Goal: Task Accomplishment & Management: Complete application form

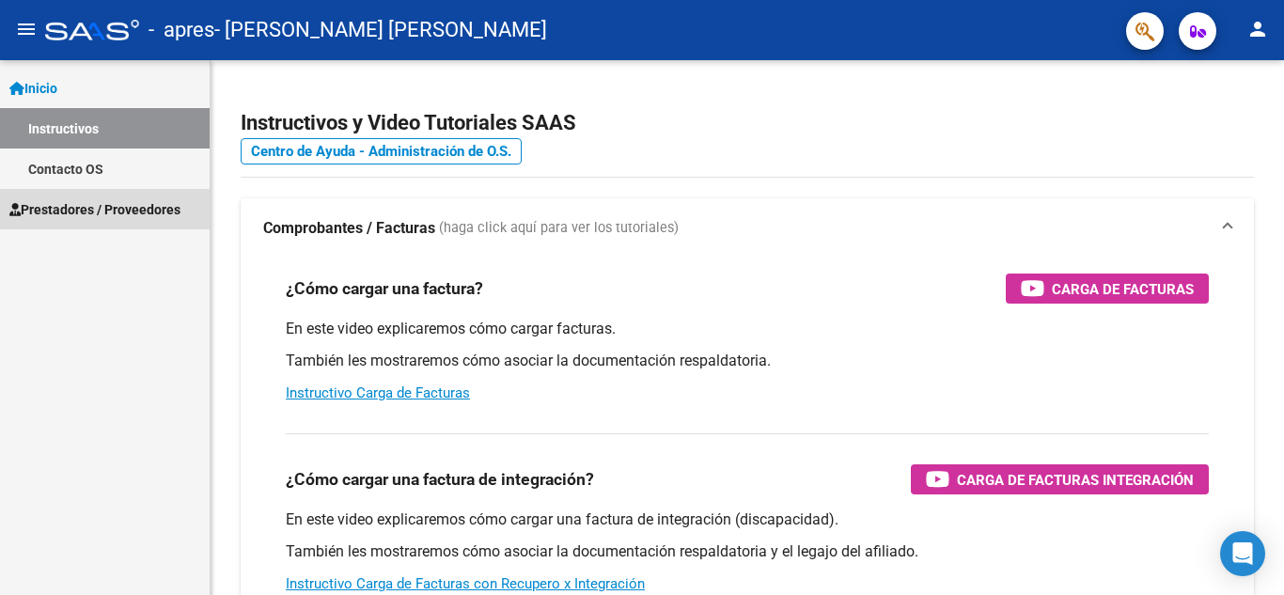
click at [101, 210] on span "Prestadores / Proveedores" at bounding box center [94, 209] width 171 height 21
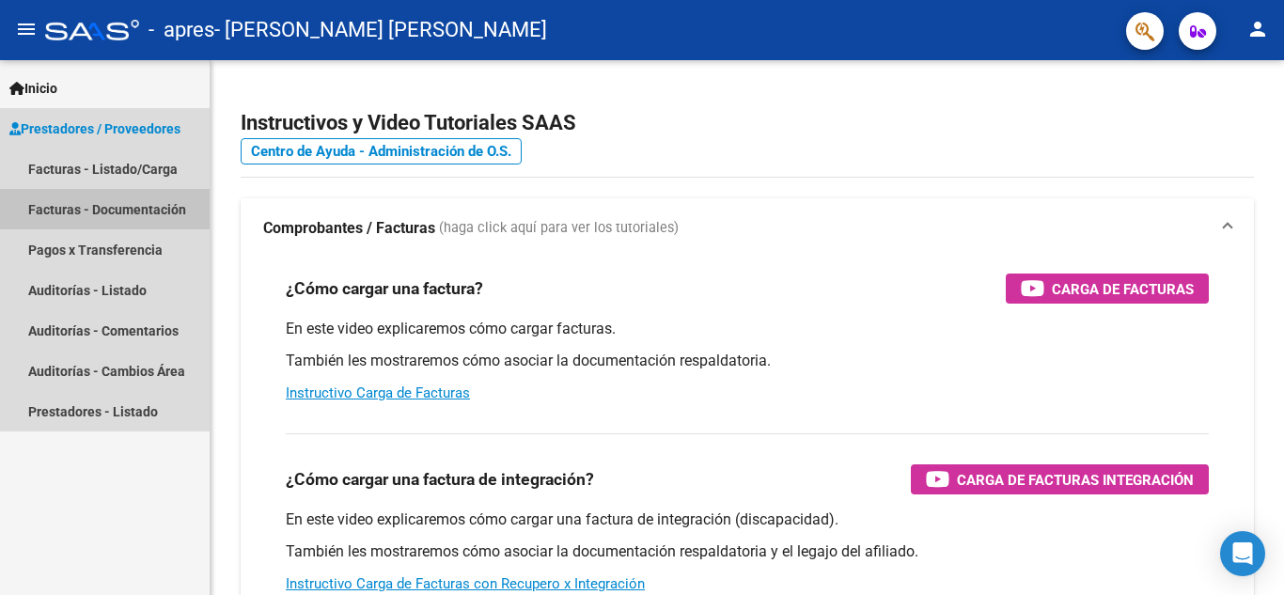
click at [92, 217] on link "Facturas - Documentación" at bounding box center [105, 209] width 210 height 40
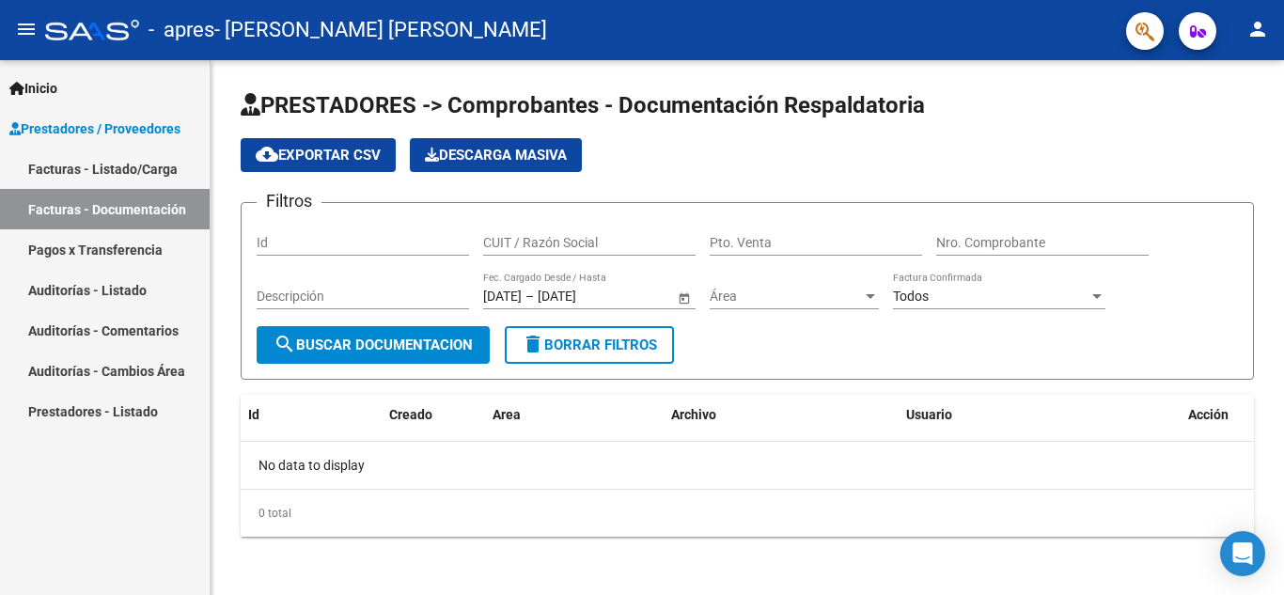
click at [126, 101] on link "Inicio" at bounding box center [105, 88] width 210 height 40
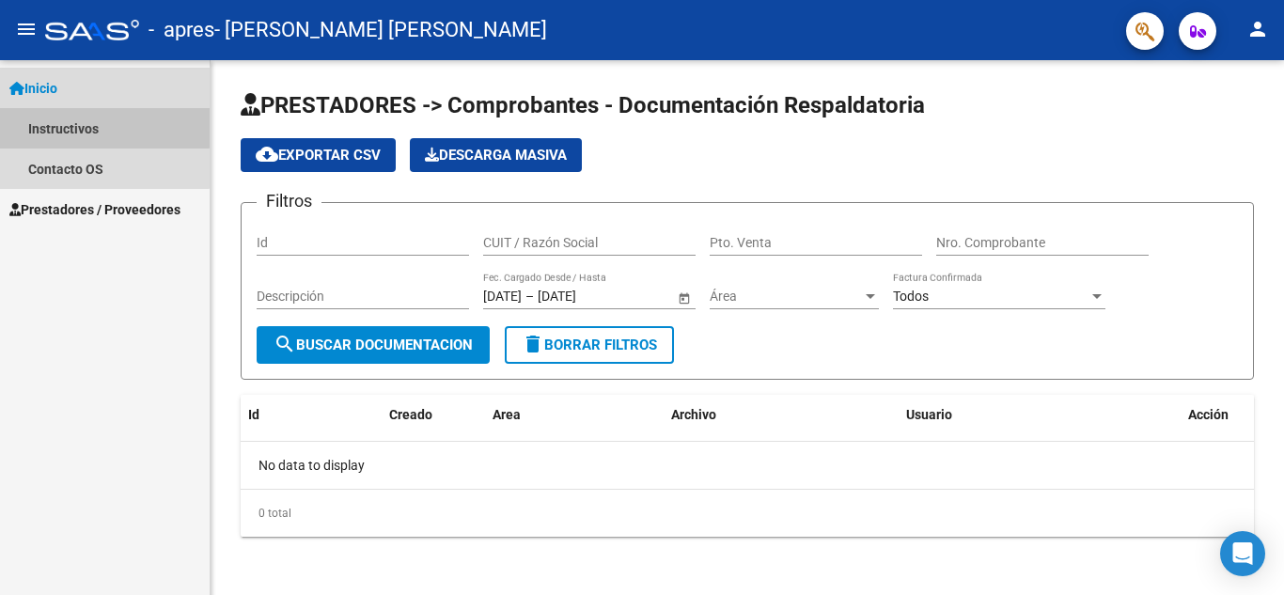
click at [97, 112] on link "Instructivos" at bounding box center [105, 128] width 210 height 40
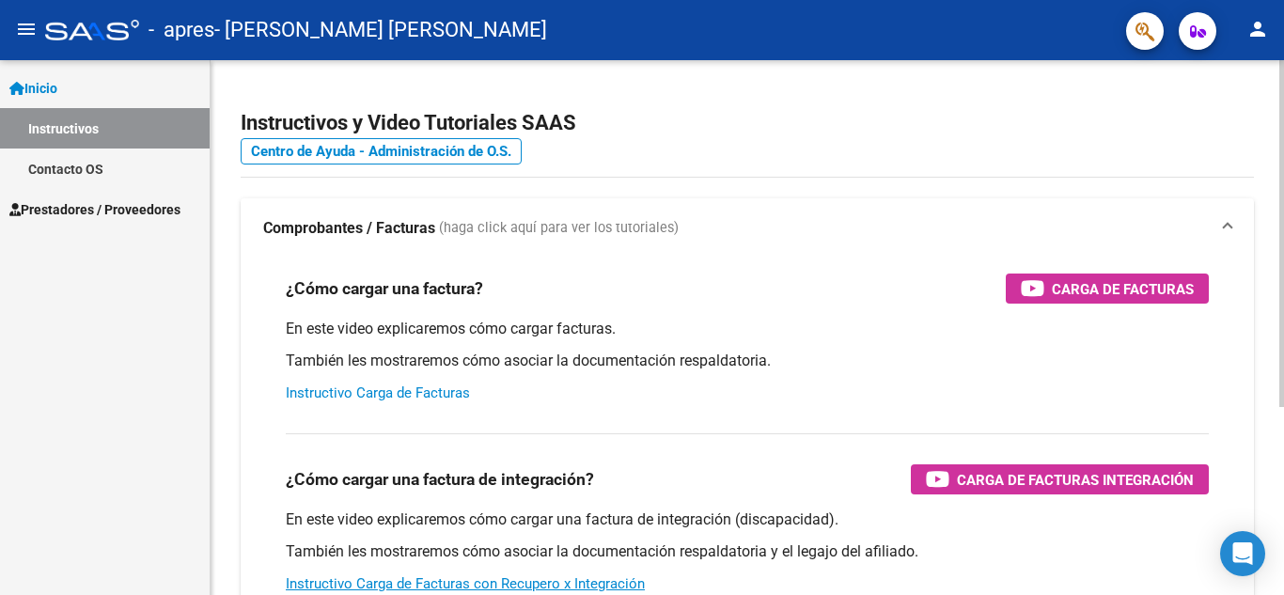
click at [354, 390] on link "Instructivo Carga de Facturas" at bounding box center [378, 392] width 184 height 17
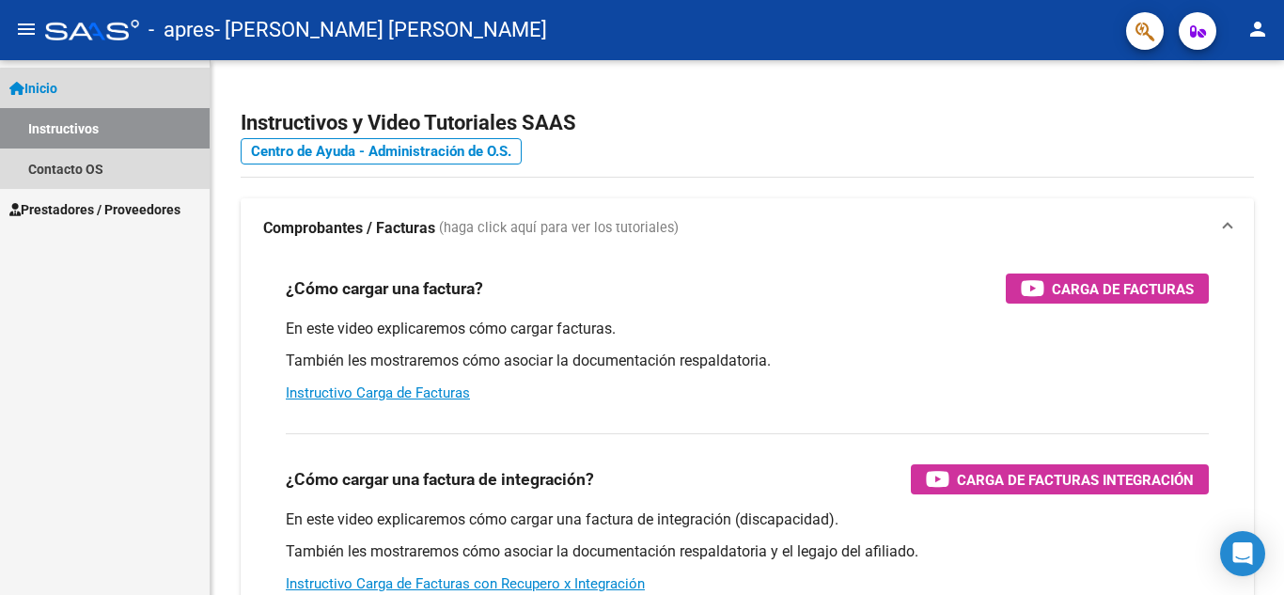
click at [106, 139] on link "Instructivos" at bounding box center [105, 128] width 210 height 40
click at [126, 136] on link "Instructivos" at bounding box center [105, 128] width 210 height 40
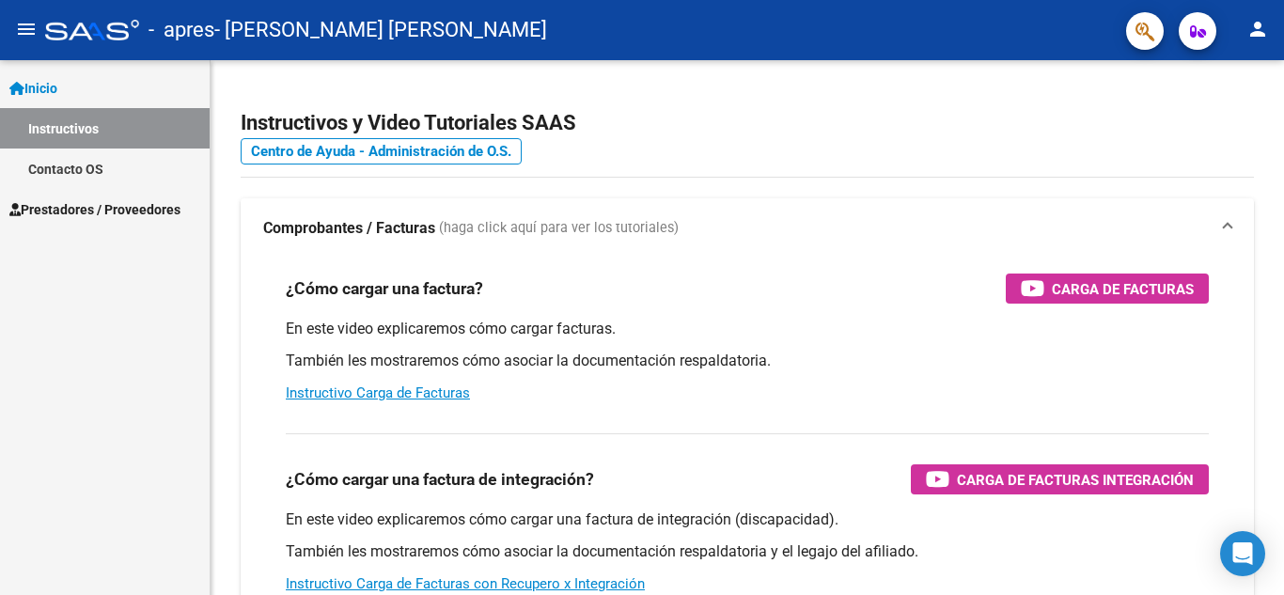
click at [132, 212] on span "Prestadores / Proveedores" at bounding box center [94, 209] width 171 height 21
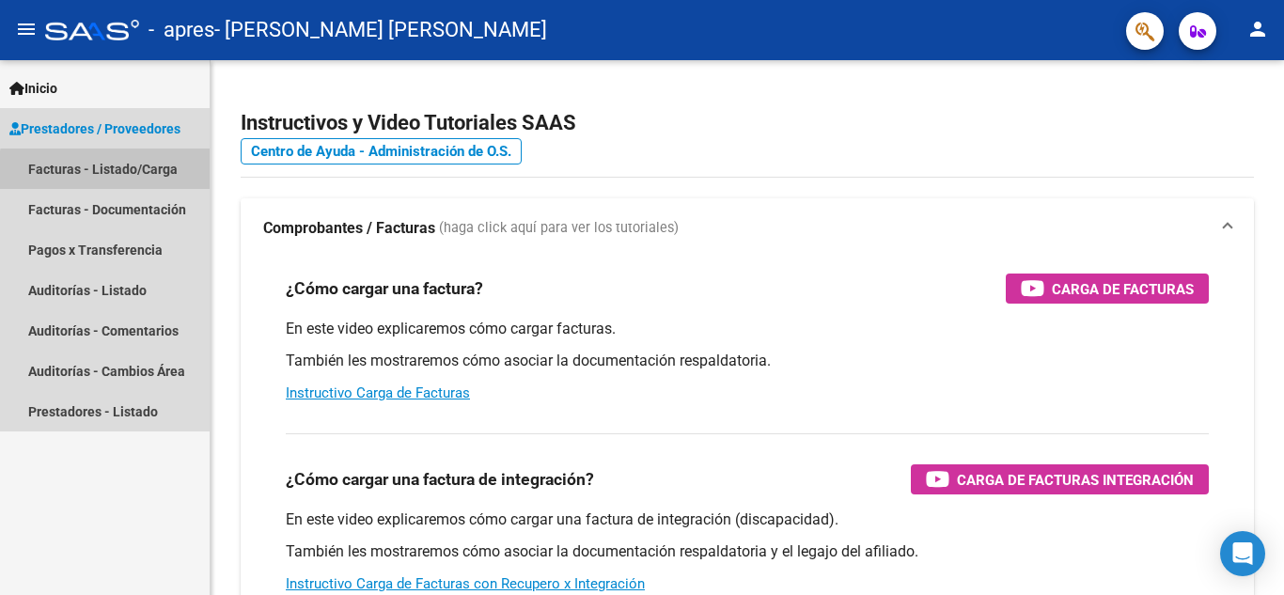
click at [134, 173] on link "Facturas - Listado/Carga" at bounding box center [105, 168] width 210 height 40
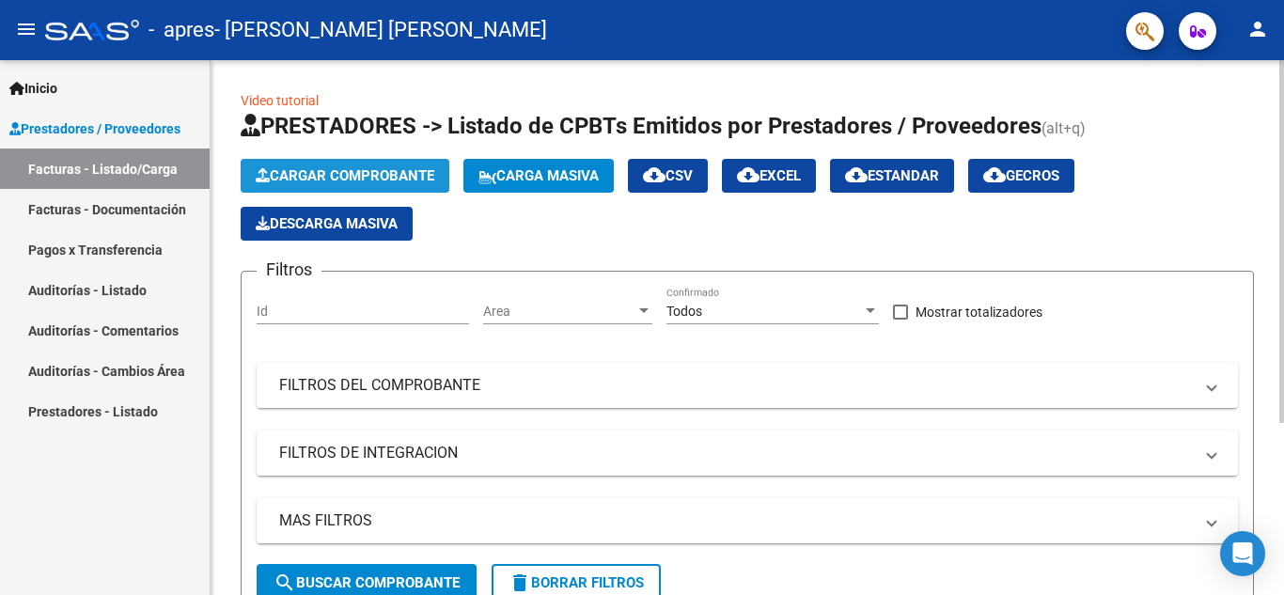
click at [293, 182] on span "Cargar Comprobante" at bounding box center [345, 175] width 179 height 17
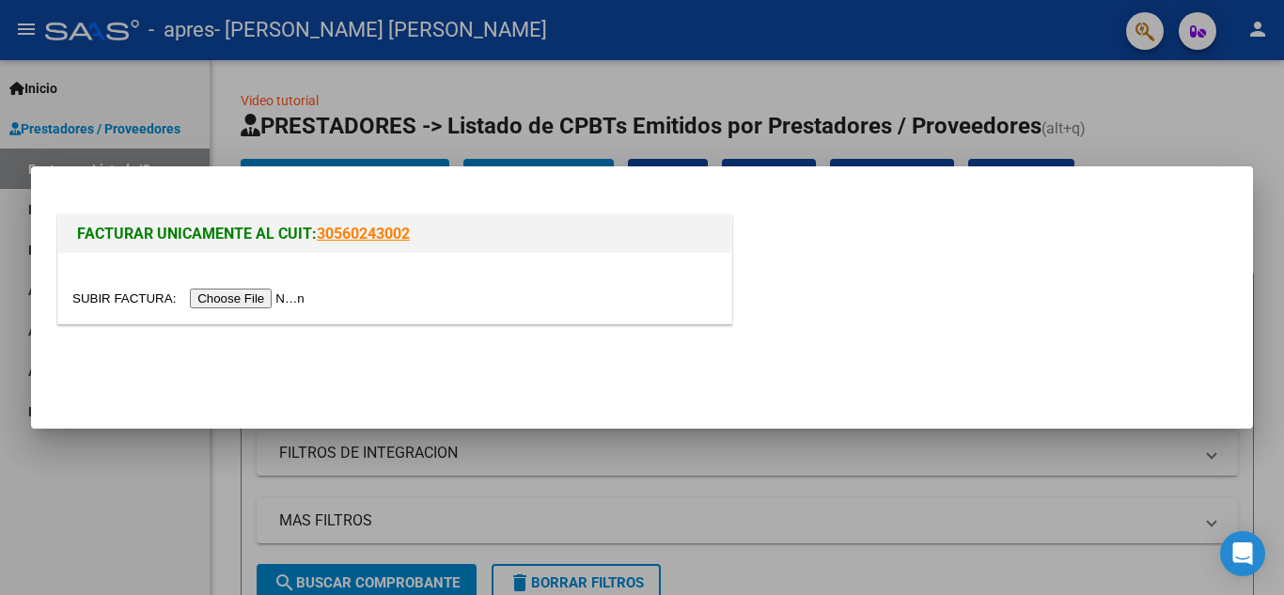
click at [257, 299] on input "file" at bounding box center [191, 298] width 238 height 20
click at [256, 296] on input "file" at bounding box center [191, 298] width 238 height 20
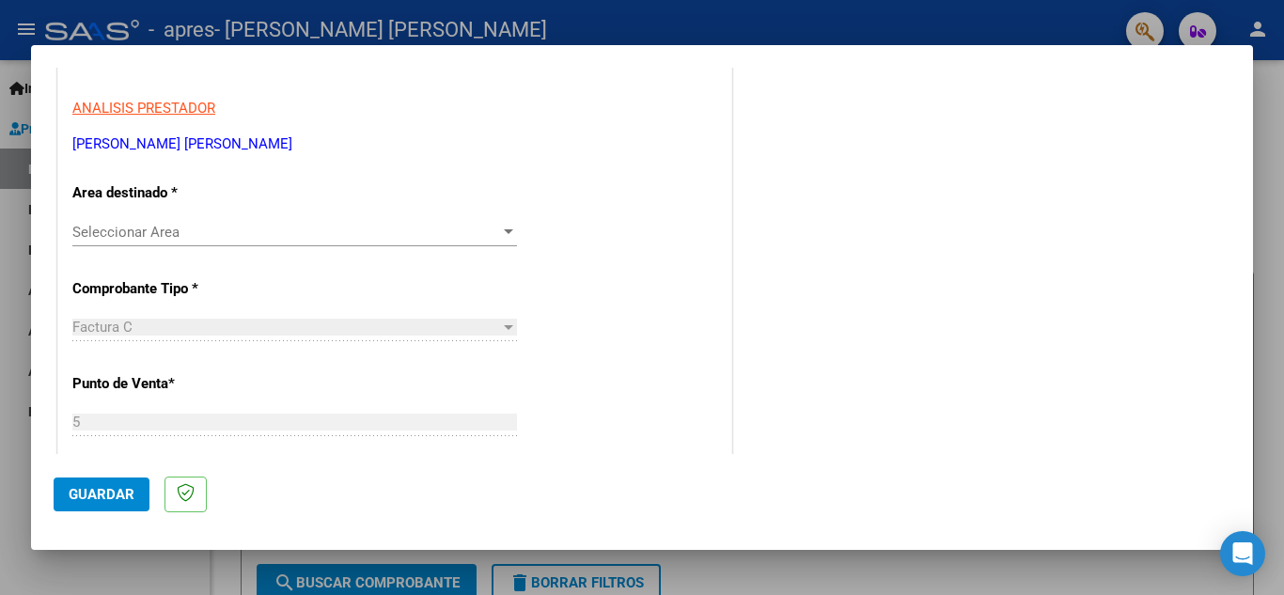
scroll to position [351, 0]
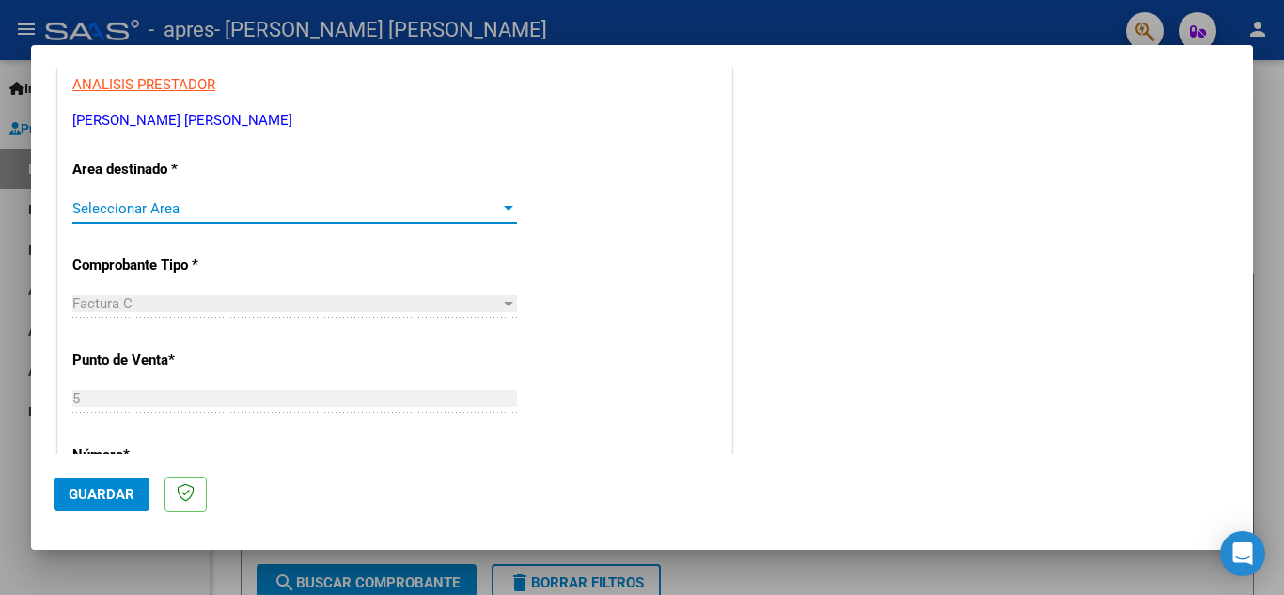
click at [407, 207] on span "Seleccionar Area" at bounding box center [286, 208] width 428 height 17
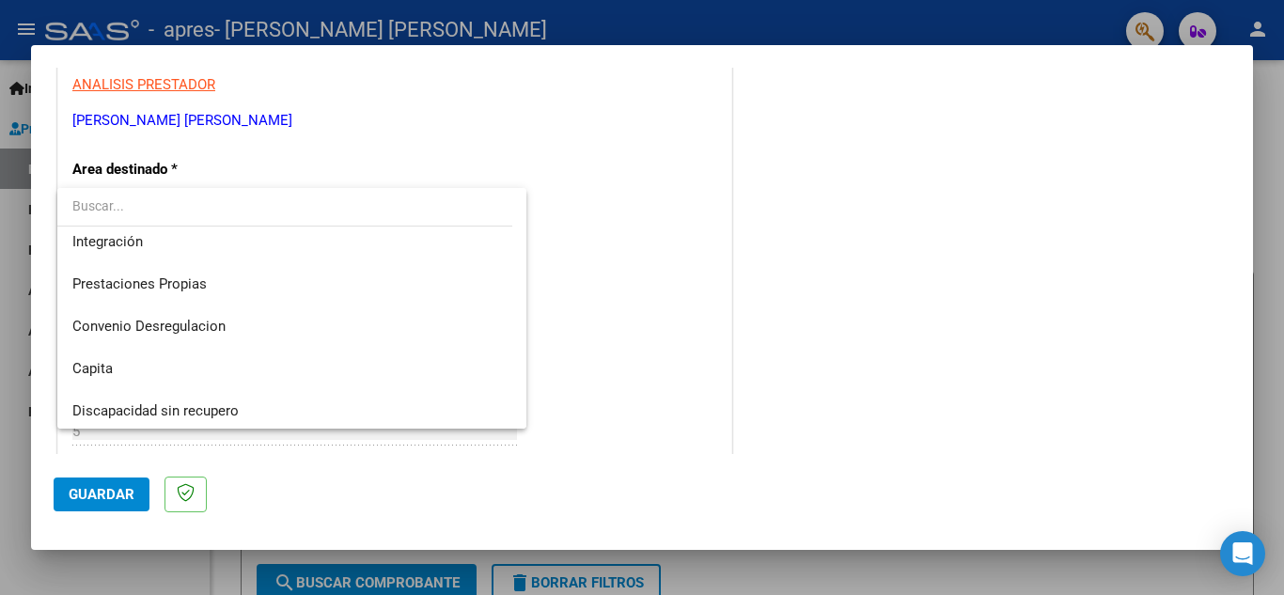
scroll to position [140, 0]
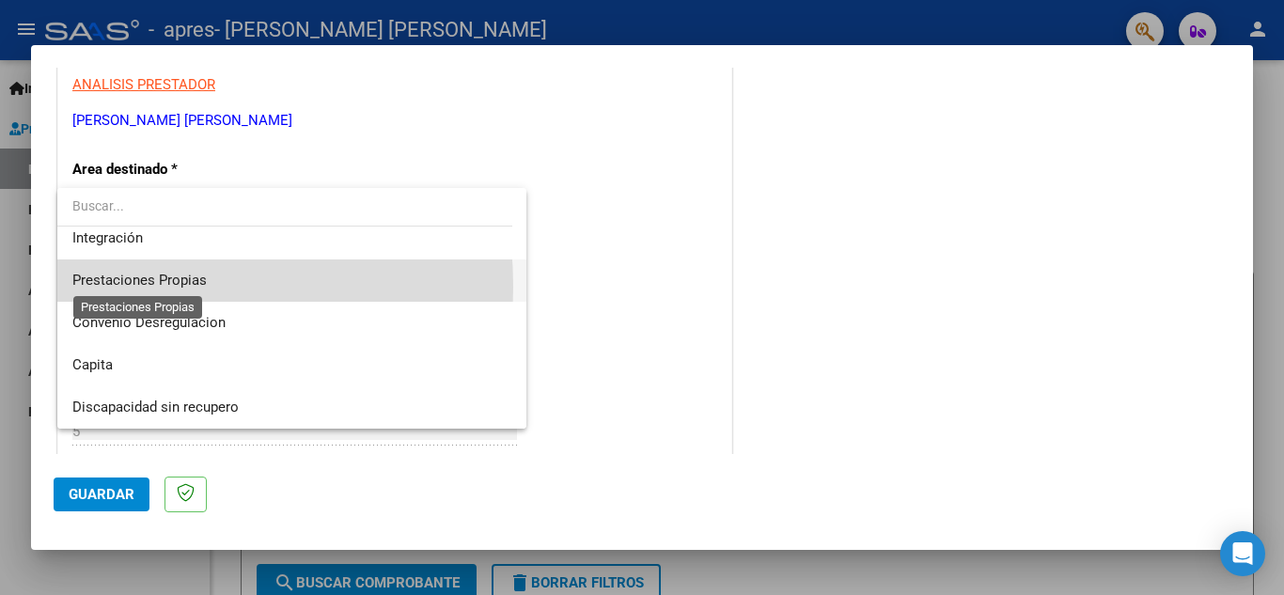
click at [106, 287] on span "Prestaciones Propias" at bounding box center [139, 280] width 134 height 17
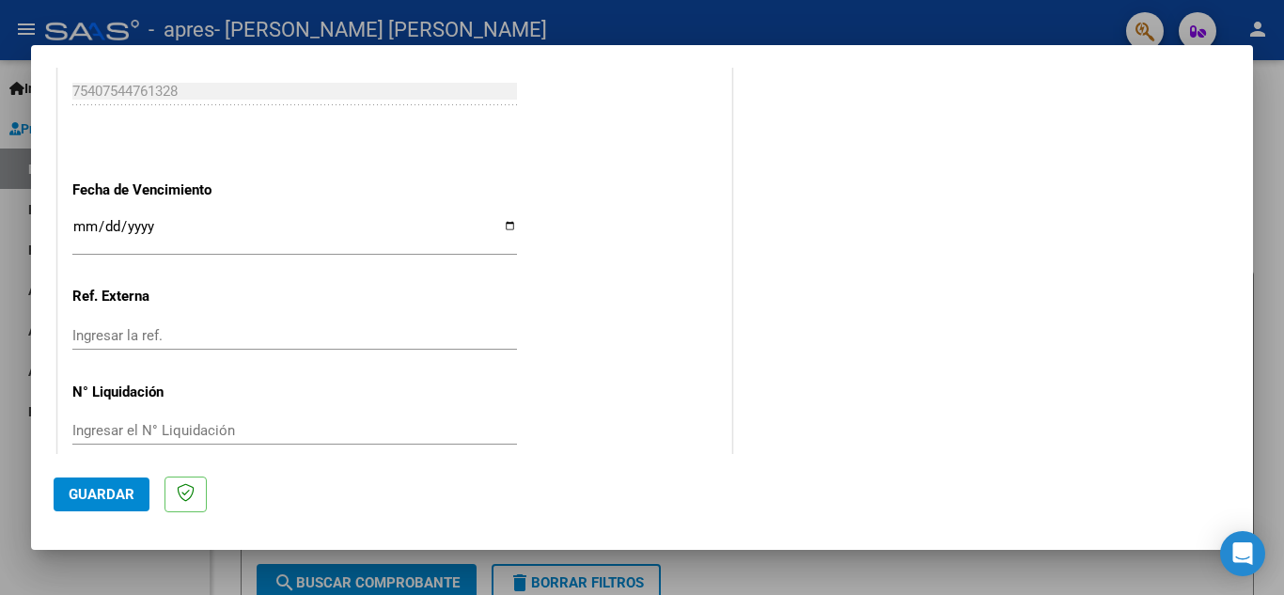
scroll to position [1079, 0]
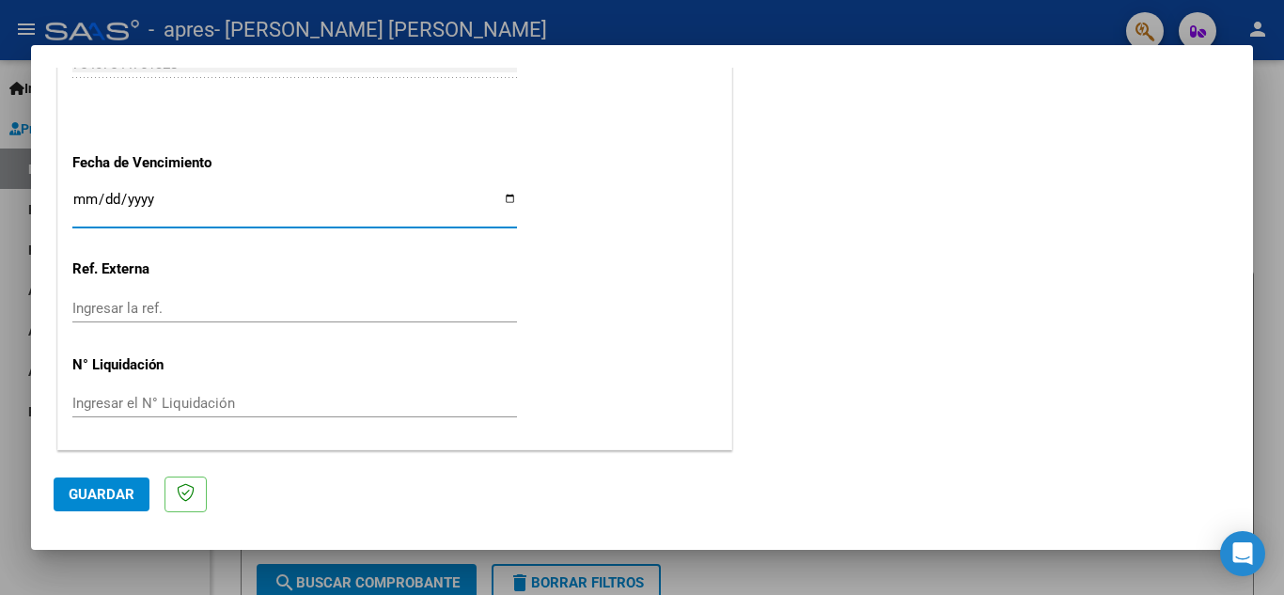
click at [243, 198] on input "Ingresar la fecha" at bounding box center [294, 207] width 444 height 30
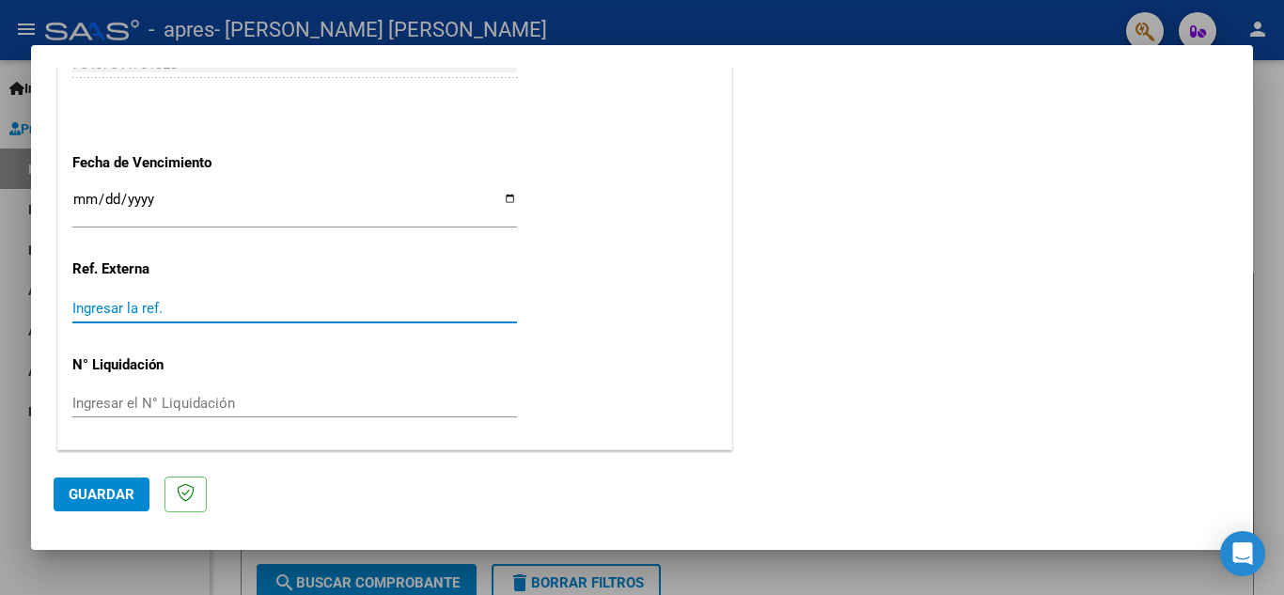
click at [179, 309] on input "Ingresar la ref." at bounding box center [294, 308] width 444 height 17
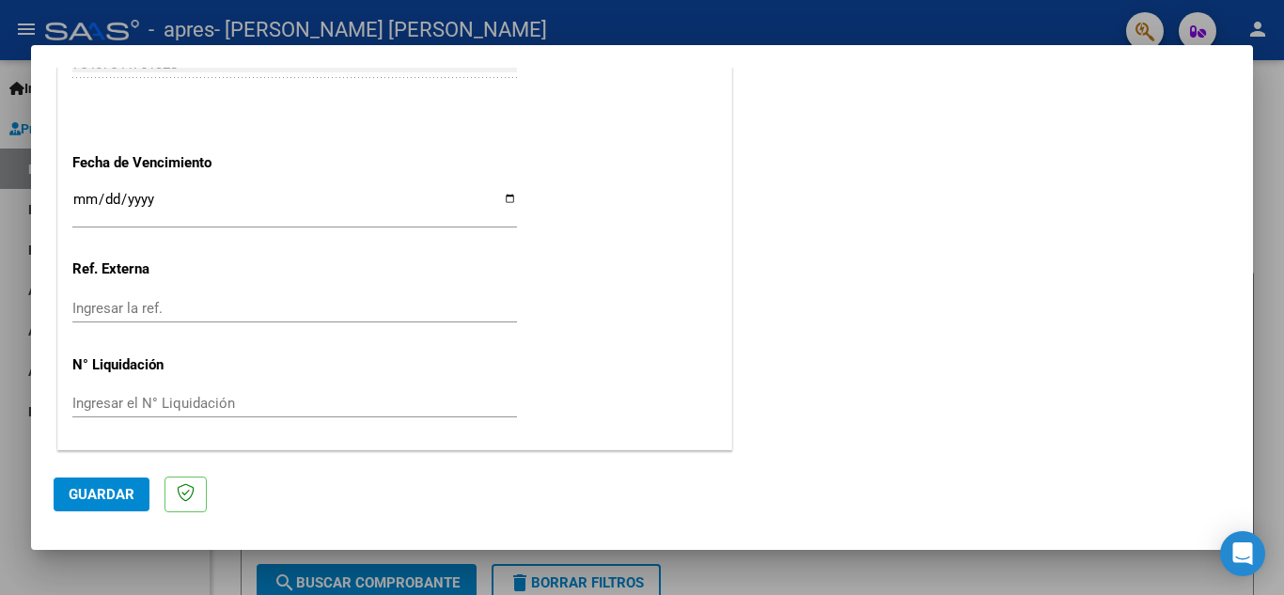
click at [242, 415] on div "Ingresar el N° Liquidación" at bounding box center [294, 403] width 444 height 28
click at [168, 203] on input "Ingresar la fecha" at bounding box center [294, 207] width 444 height 30
type input "[DATE]"
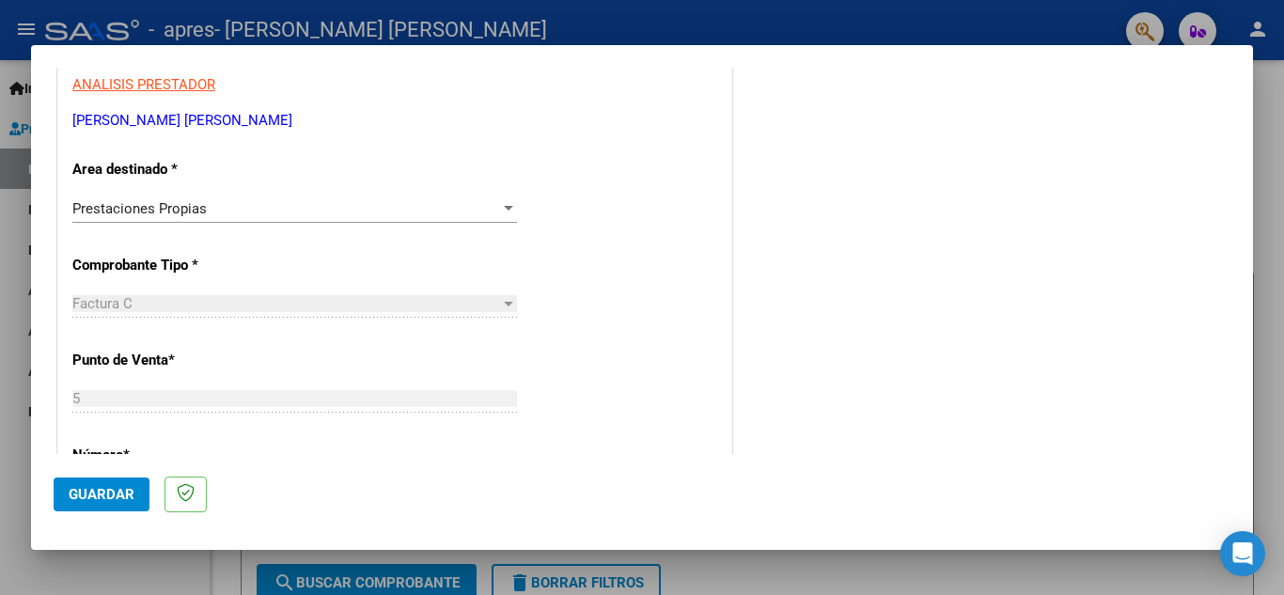
scroll to position [348, 0]
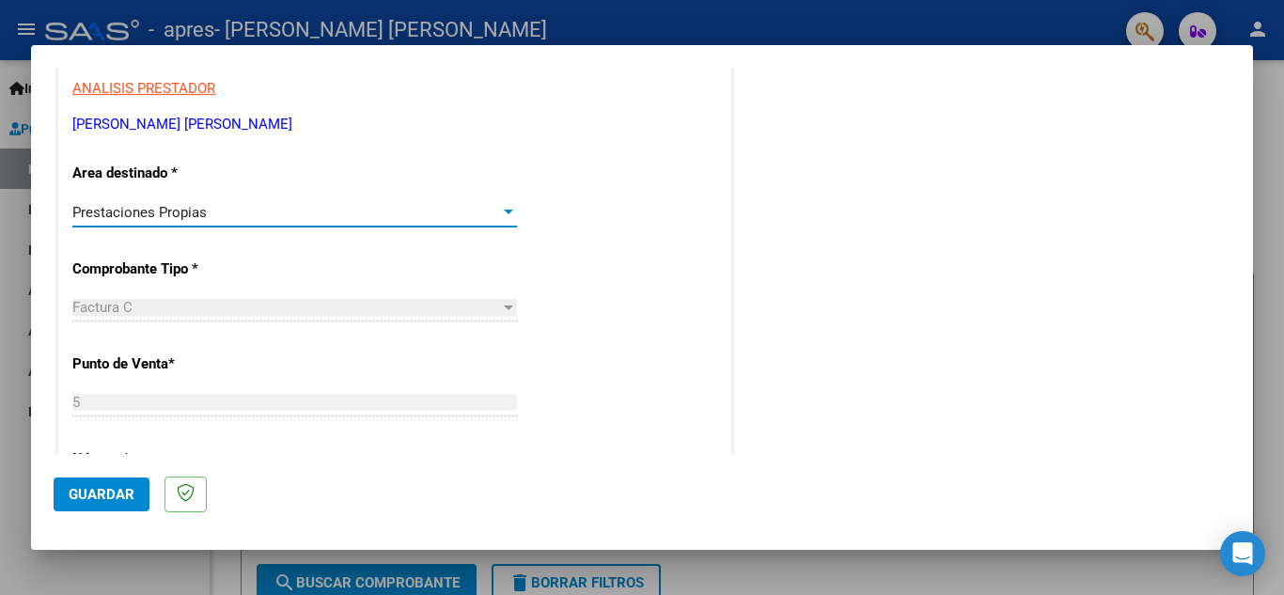
click at [435, 215] on div "Prestaciones Propias" at bounding box center [286, 212] width 428 height 17
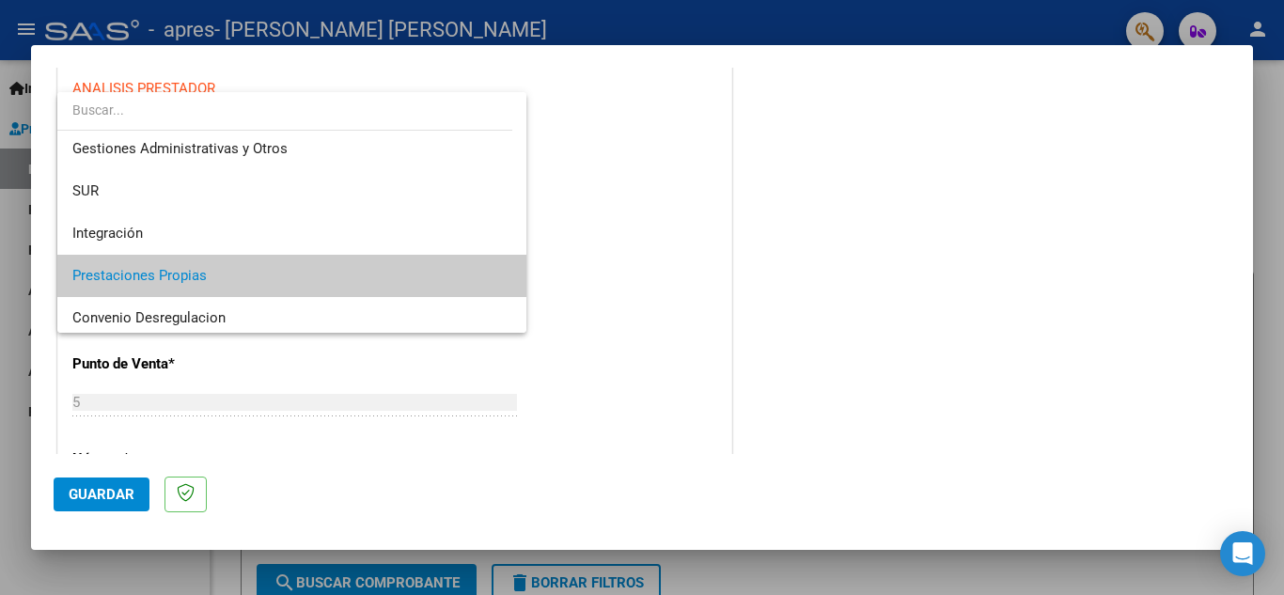
scroll to position [57, 0]
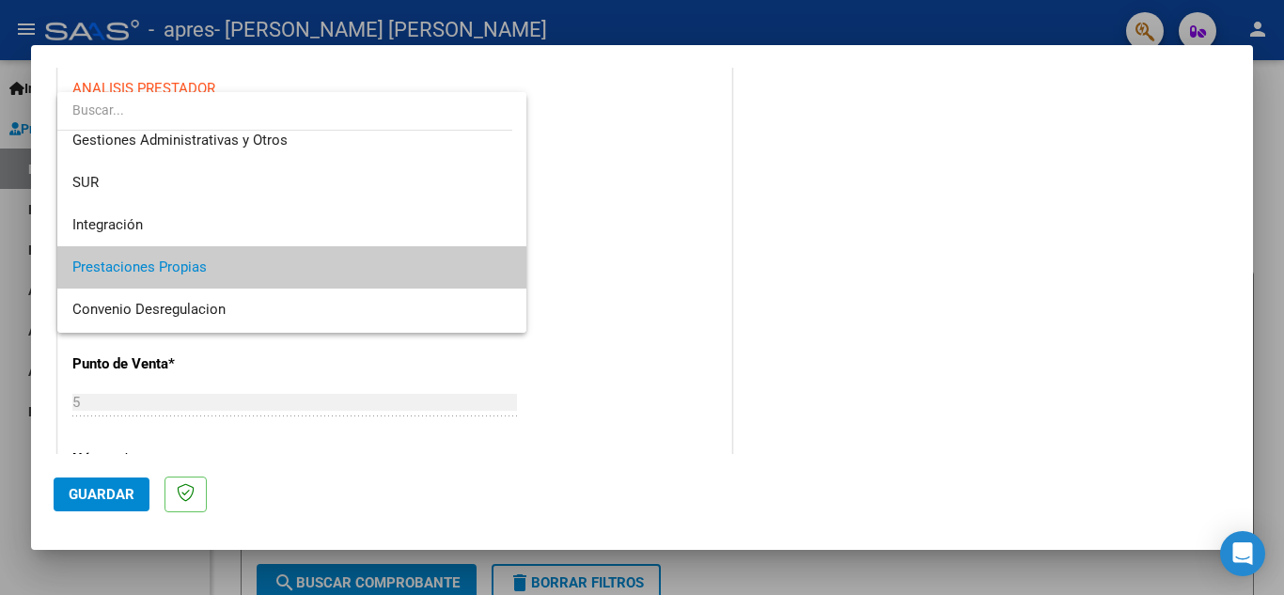
click at [567, 201] on div at bounding box center [642, 297] width 1284 height 595
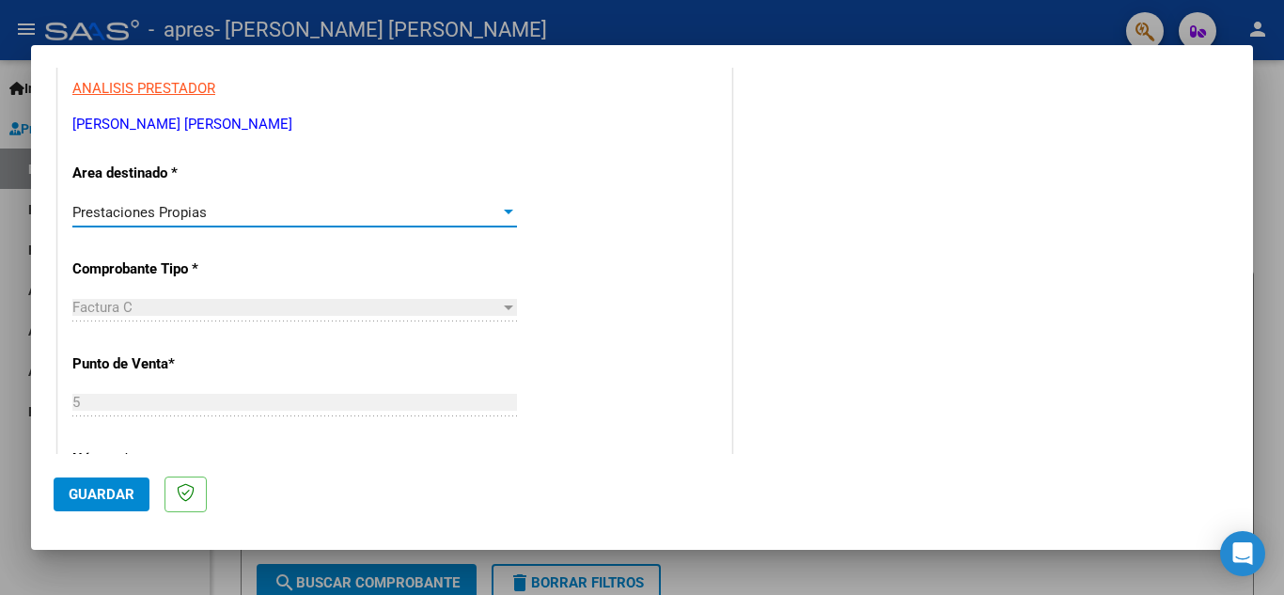
click at [429, 216] on div "Prestaciones Propias" at bounding box center [286, 212] width 428 height 17
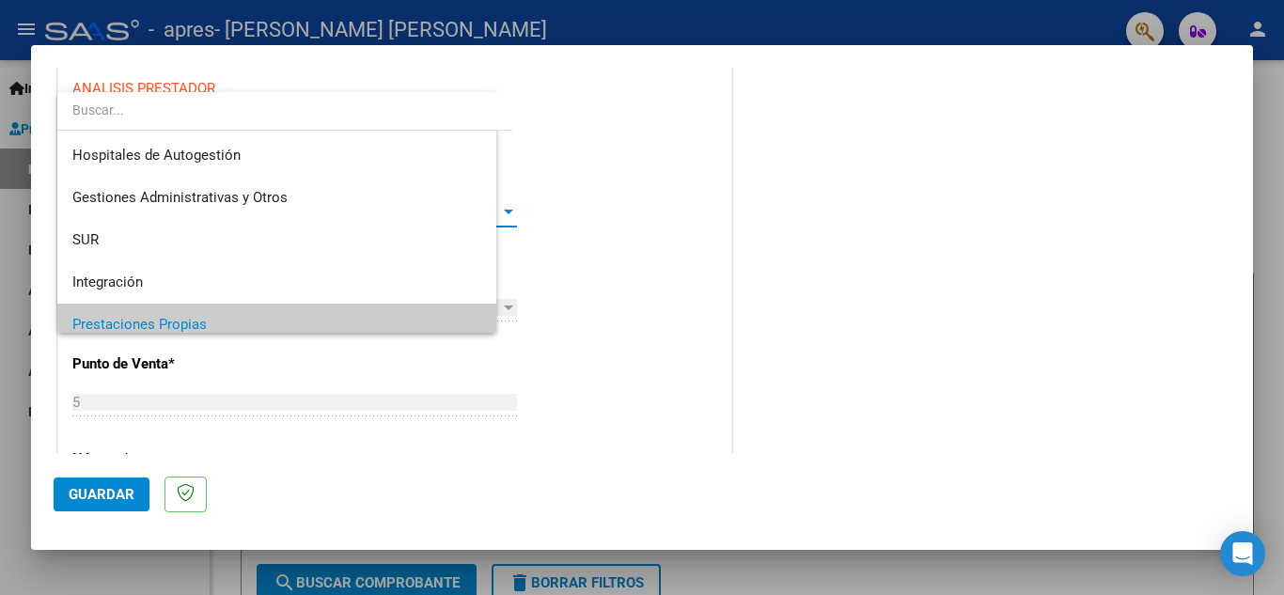
scroll to position [113, 0]
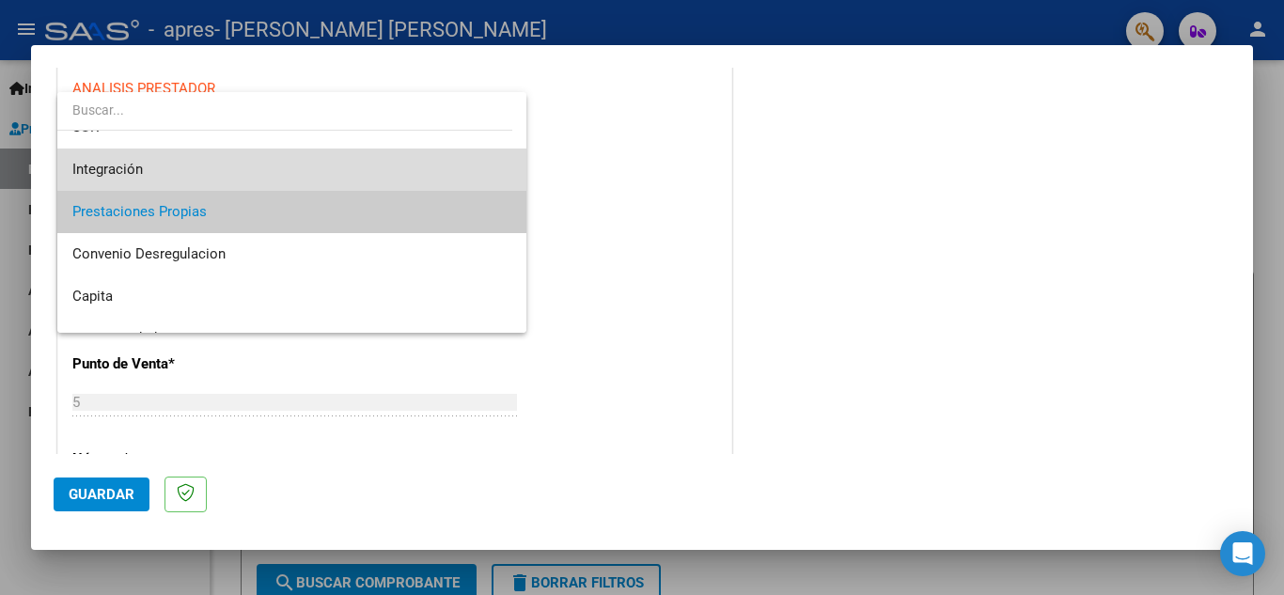
click at [427, 172] on span "Integración" at bounding box center [291, 169] width 439 height 42
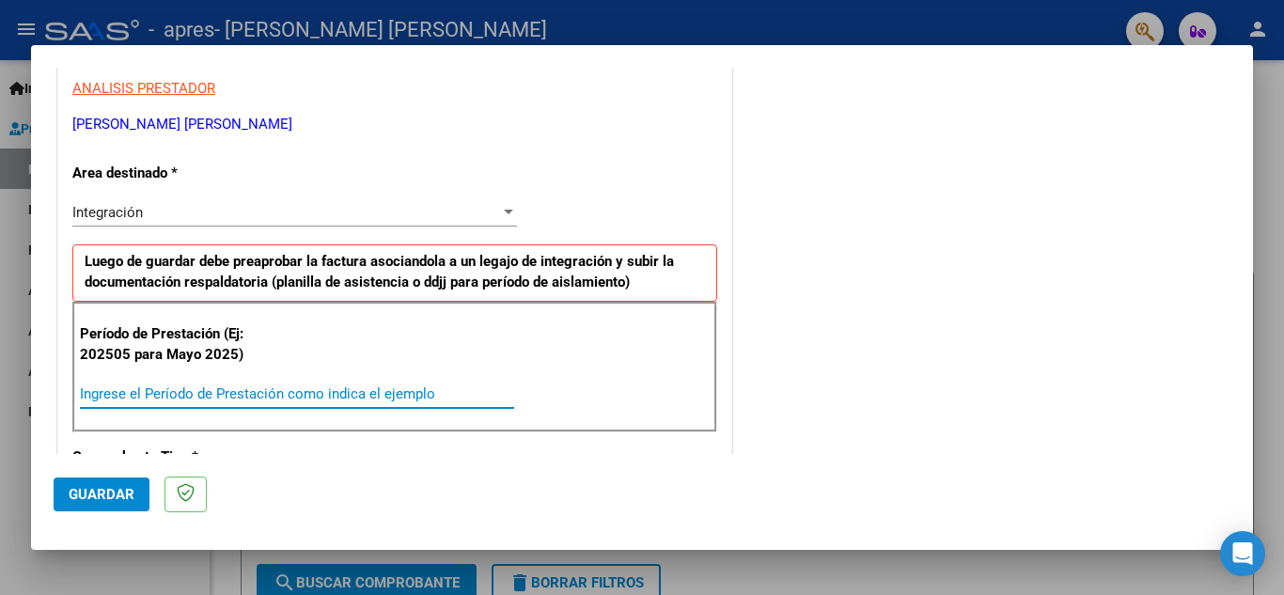
click at [335, 394] on input "Ingrese el Período de Prestación como indica el ejemplo" at bounding box center [297, 393] width 434 height 17
type input "202509"
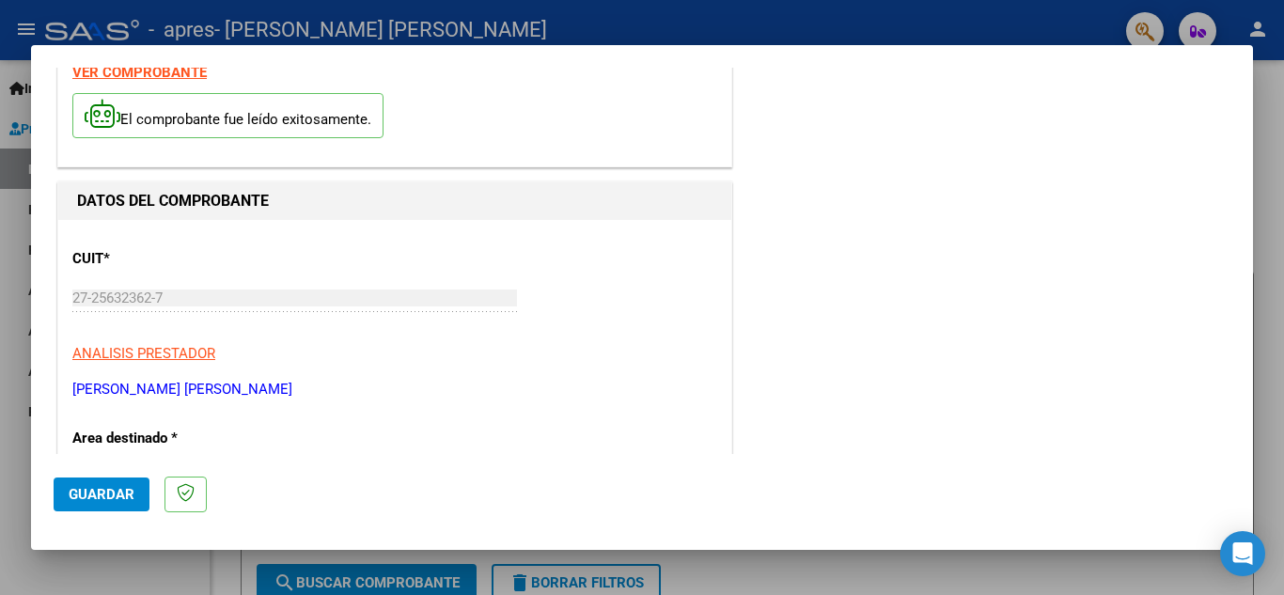
scroll to position [0, 0]
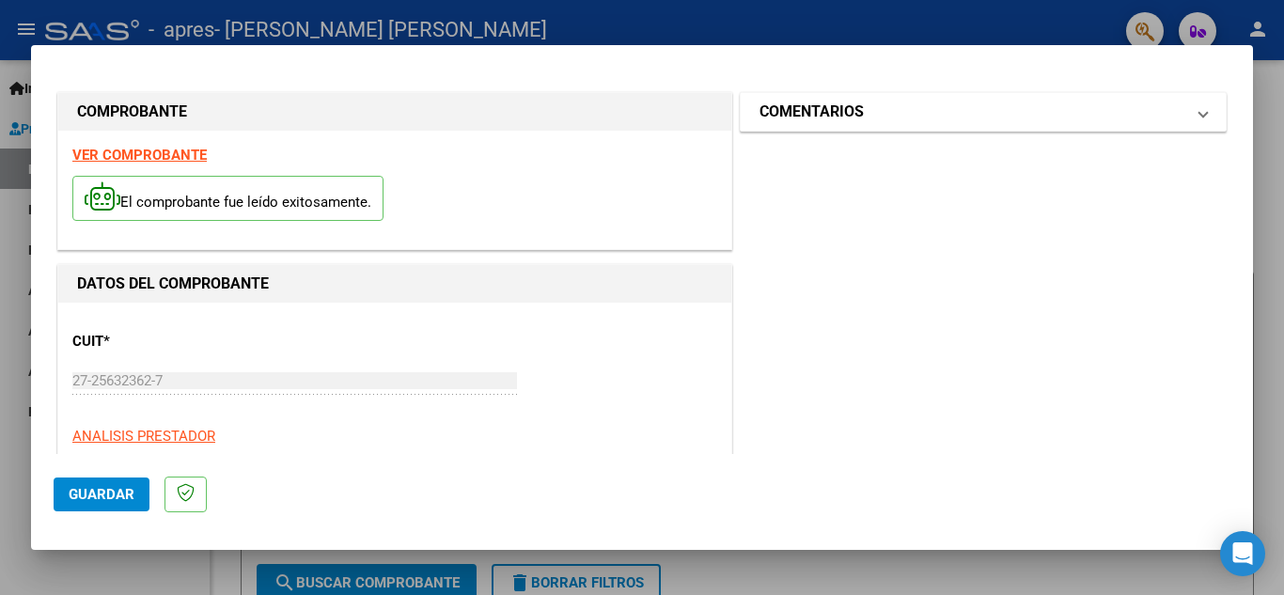
click at [1199, 106] on span at bounding box center [1203, 112] width 8 height 23
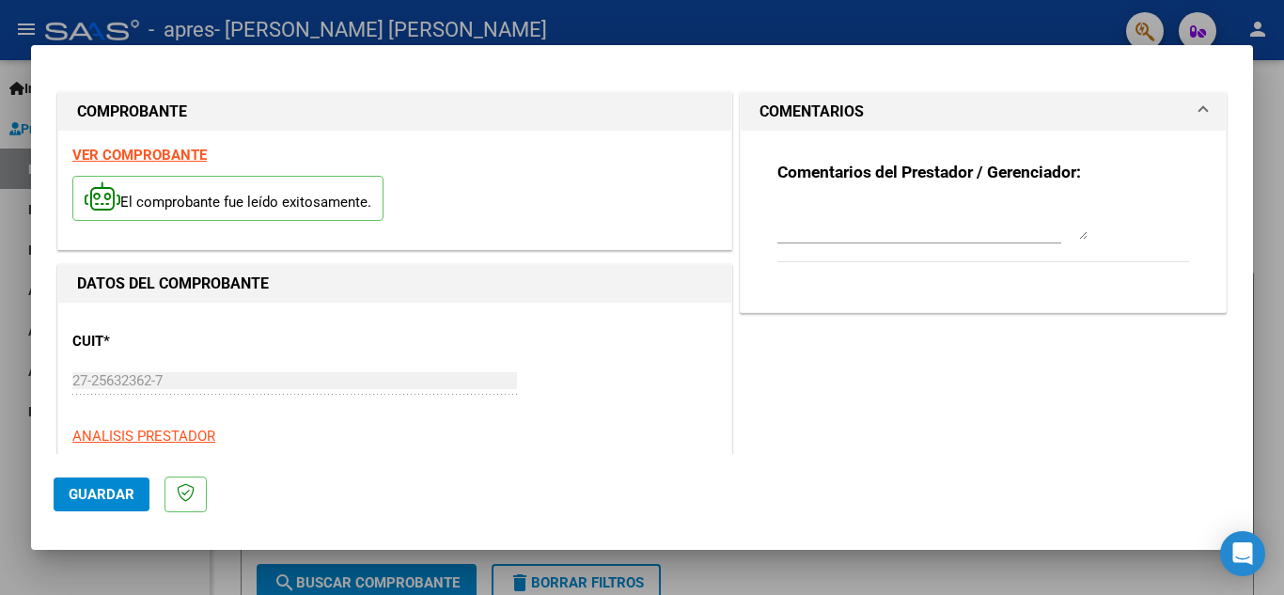
click at [1073, 234] on textarea at bounding box center [932, 221] width 310 height 38
drag, startPoint x: 1073, startPoint y: 234, endPoint x: 1096, endPoint y: 192, distance: 47.9
click at [1096, 192] on div "Comentarios del Prestador / Gerenciador:" at bounding box center [983, 234] width 412 height 144
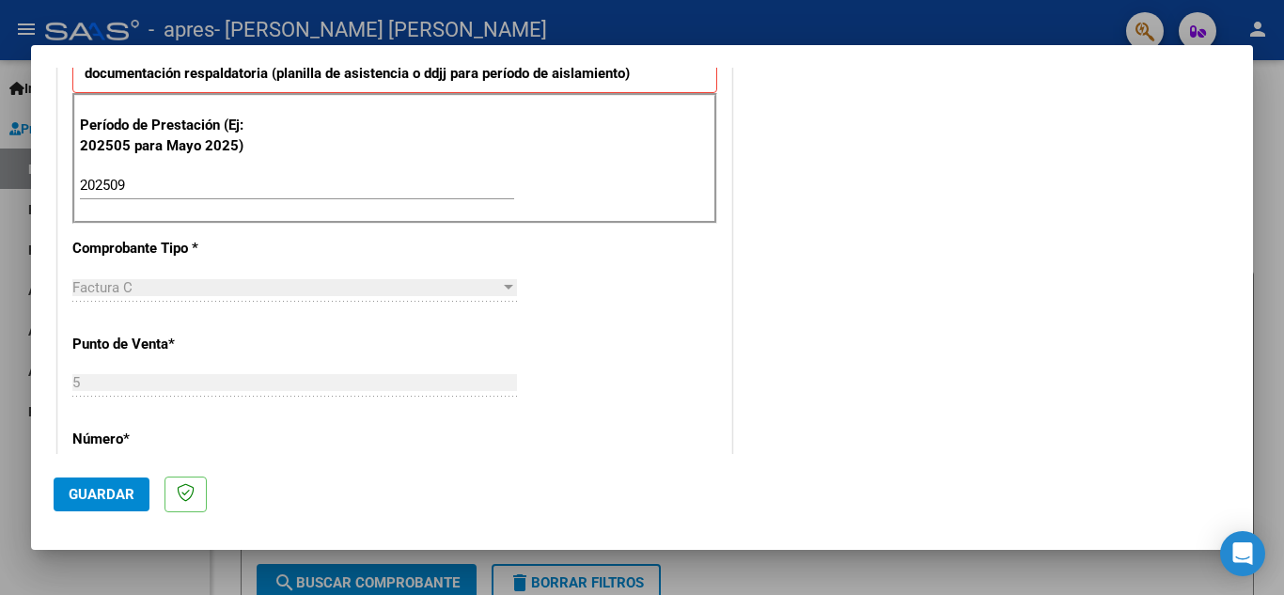
scroll to position [1268, 0]
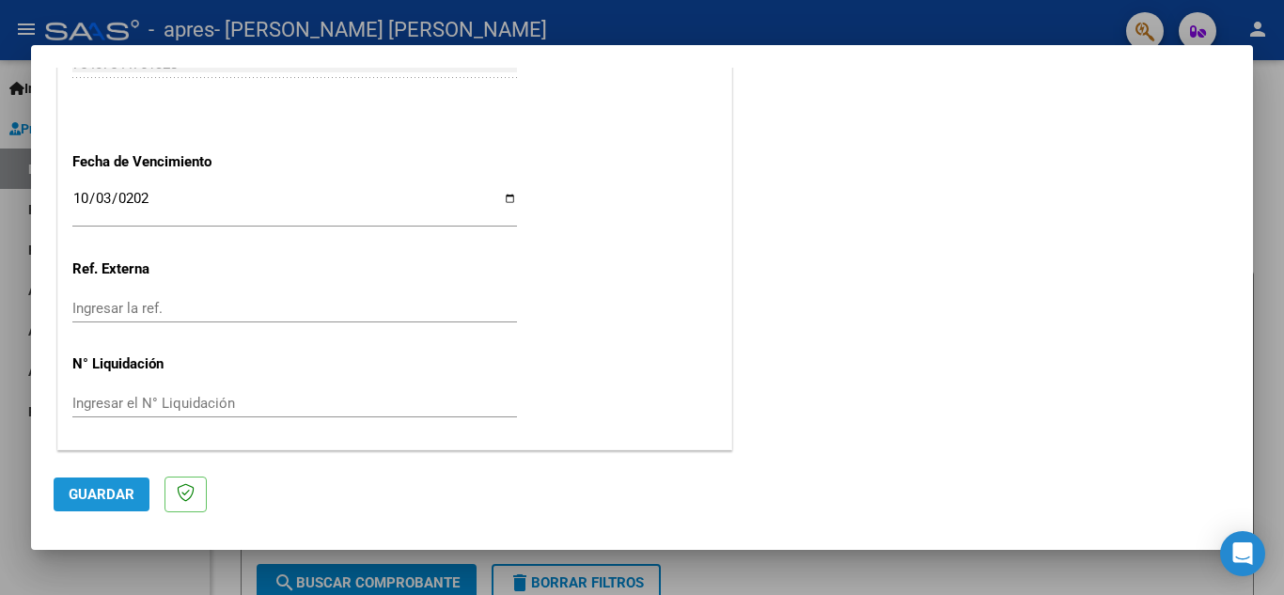
click at [94, 508] on button "Guardar" at bounding box center [102, 494] width 96 height 34
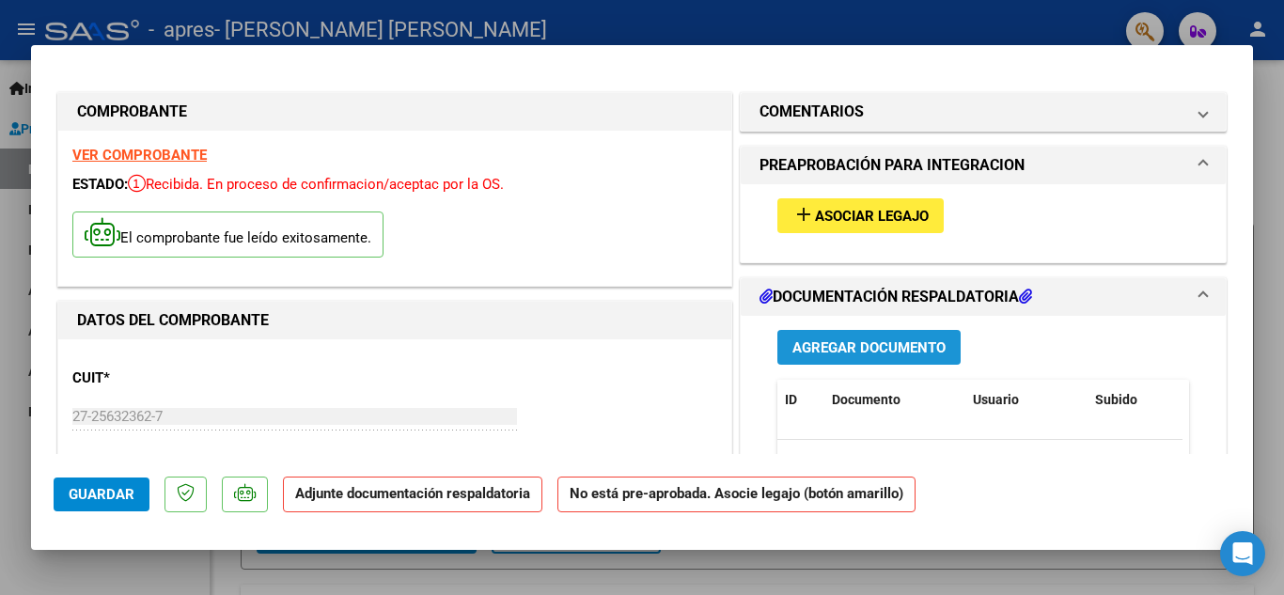
click at [894, 359] on button "Agregar Documento" at bounding box center [868, 347] width 183 height 35
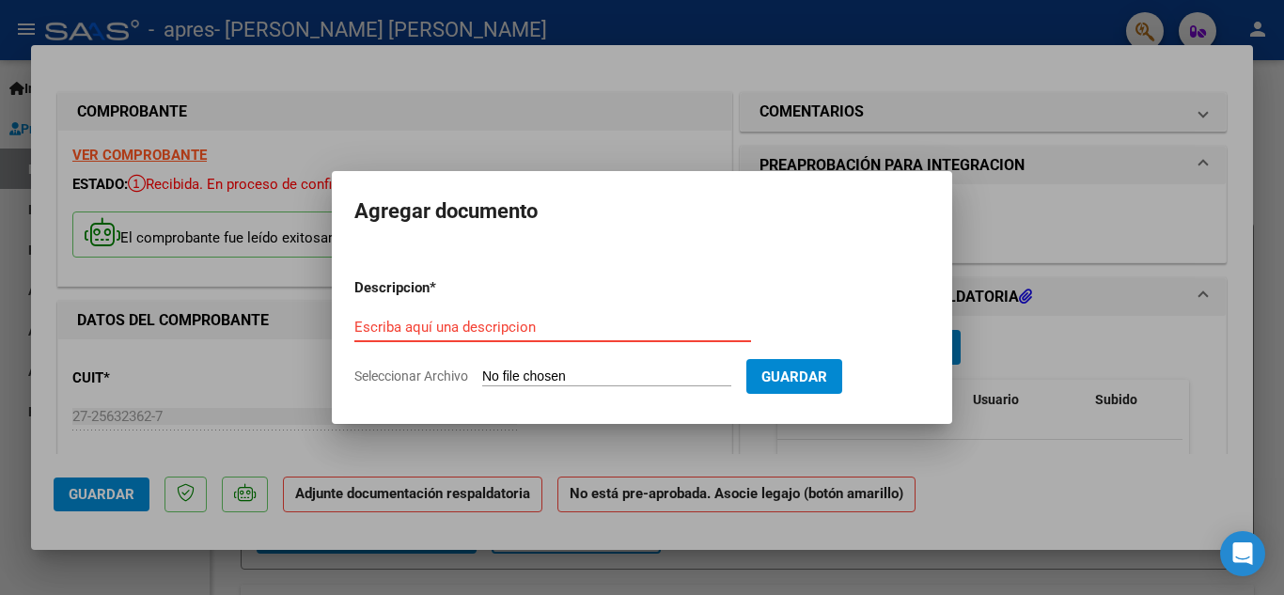
click at [508, 327] on input "Escriba aquí una descripcion" at bounding box center [552, 327] width 397 height 17
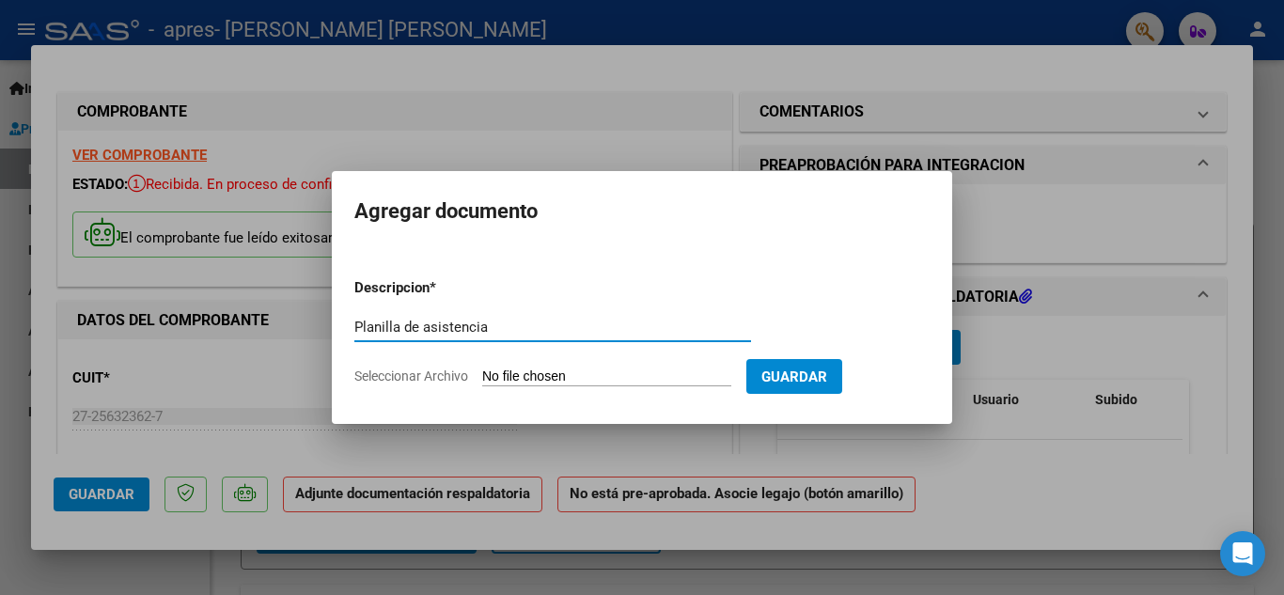
type input "Planilla de asistencia"
click at [441, 378] on span "Seleccionar Archivo" at bounding box center [411, 375] width 114 height 15
click at [482, 378] on input "Seleccionar Archivo" at bounding box center [606, 377] width 249 height 18
type input "C:\fakepath\[PERSON_NAME] - [DATE].pdf"
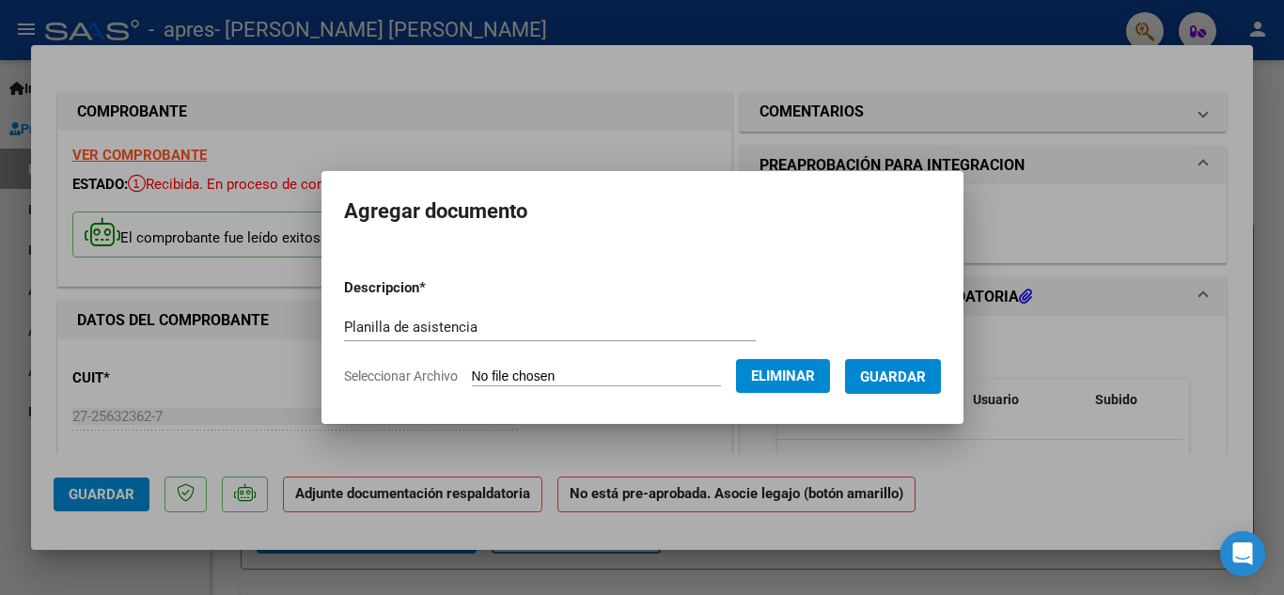
click at [892, 377] on span "Guardar" at bounding box center [893, 376] width 66 height 17
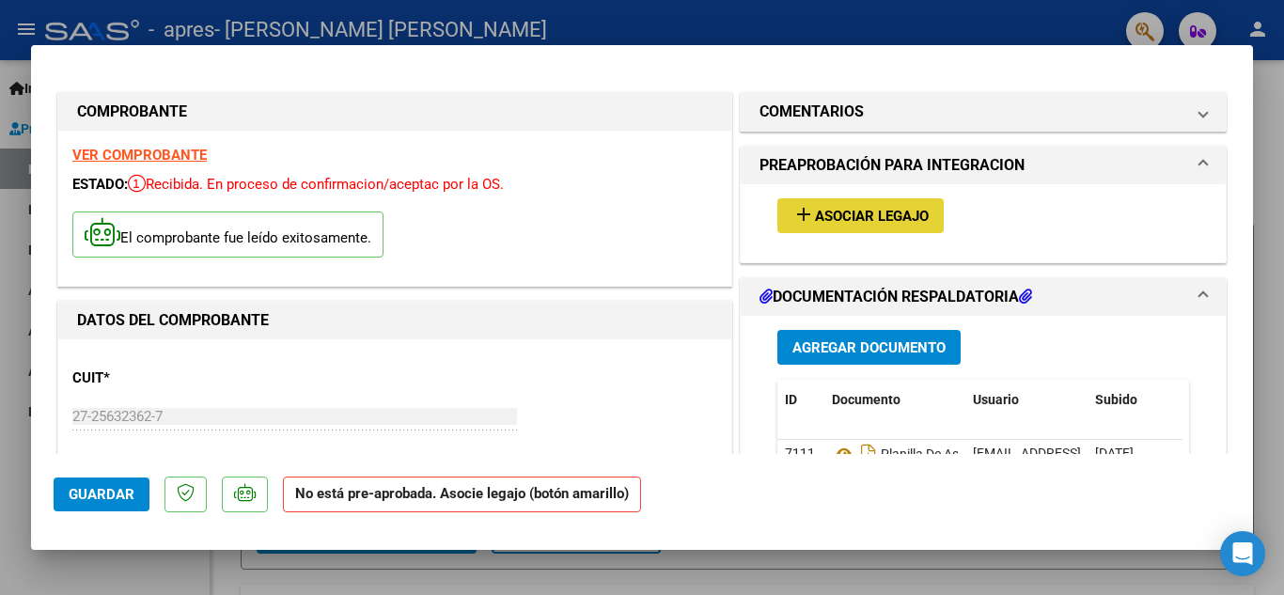
click at [805, 219] on mat-icon "add" at bounding box center [803, 214] width 23 height 23
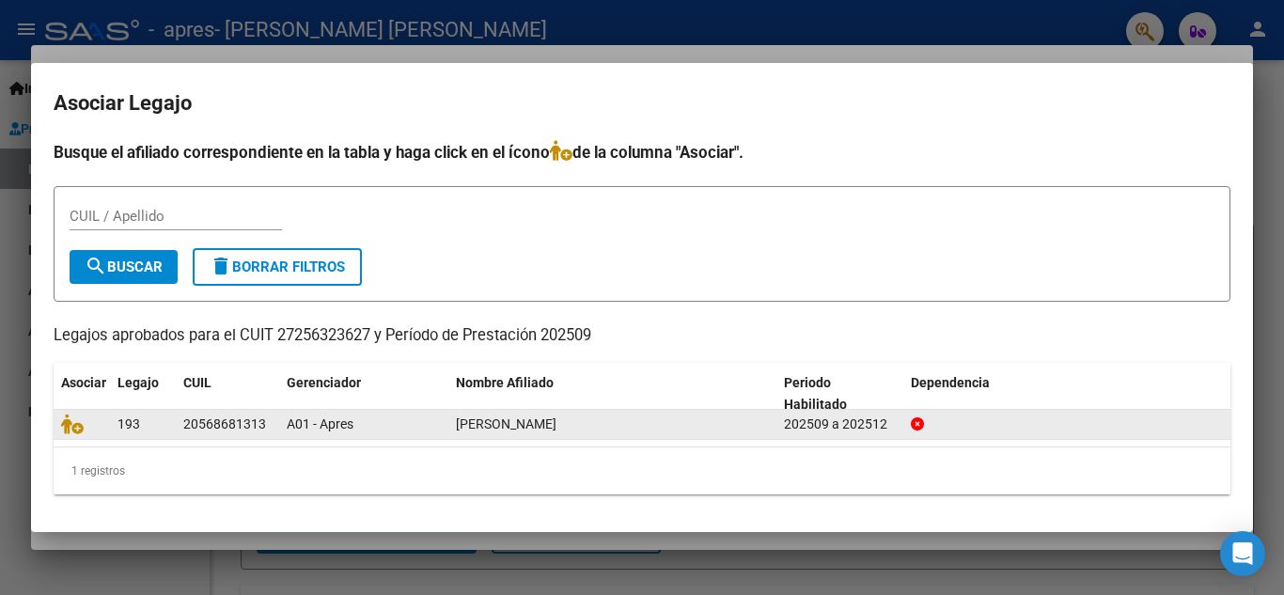
click at [485, 428] on span "[PERSON_NAME]" at bounding box center [506, 423] width 101 height 15
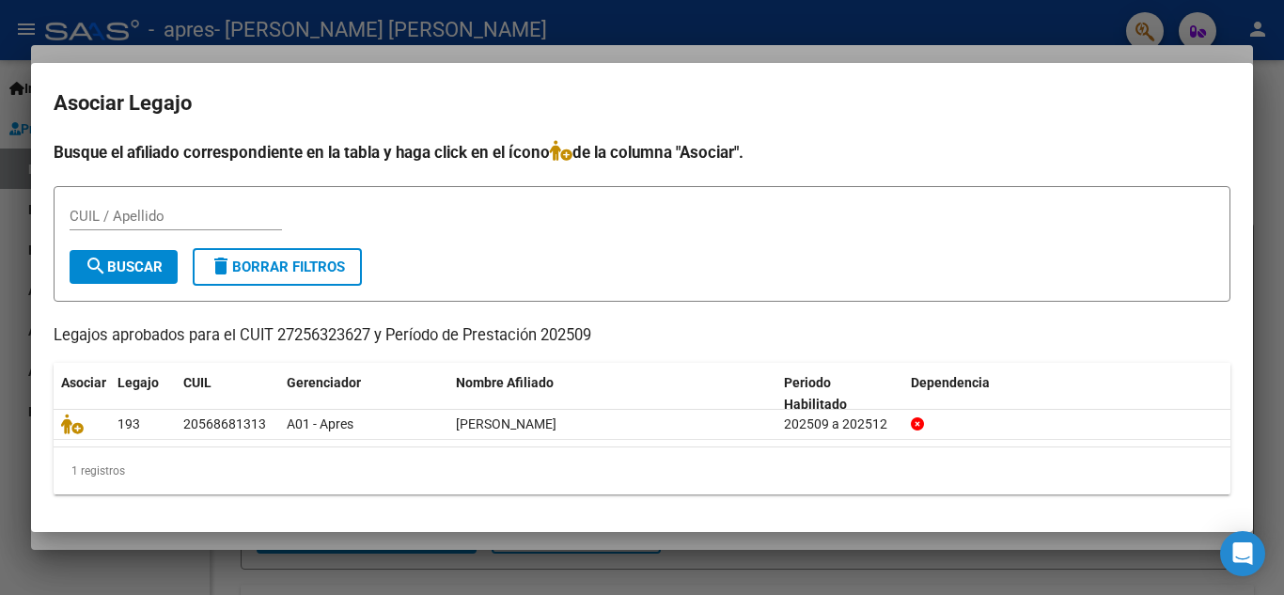
click at [101, 220] on input "CUIL / Apellido" at bounding box center [176, 216] width 212 height 17
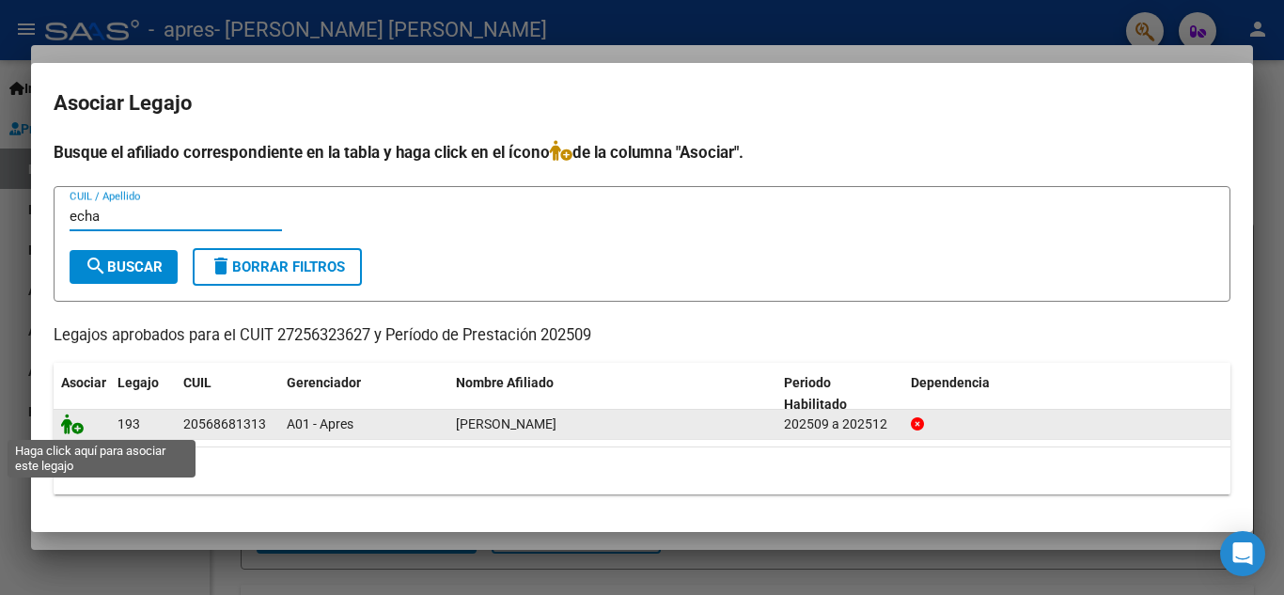
type input "echa"
click at [76, 425] on icon at bounding box center [72, 423] width 23 height 21
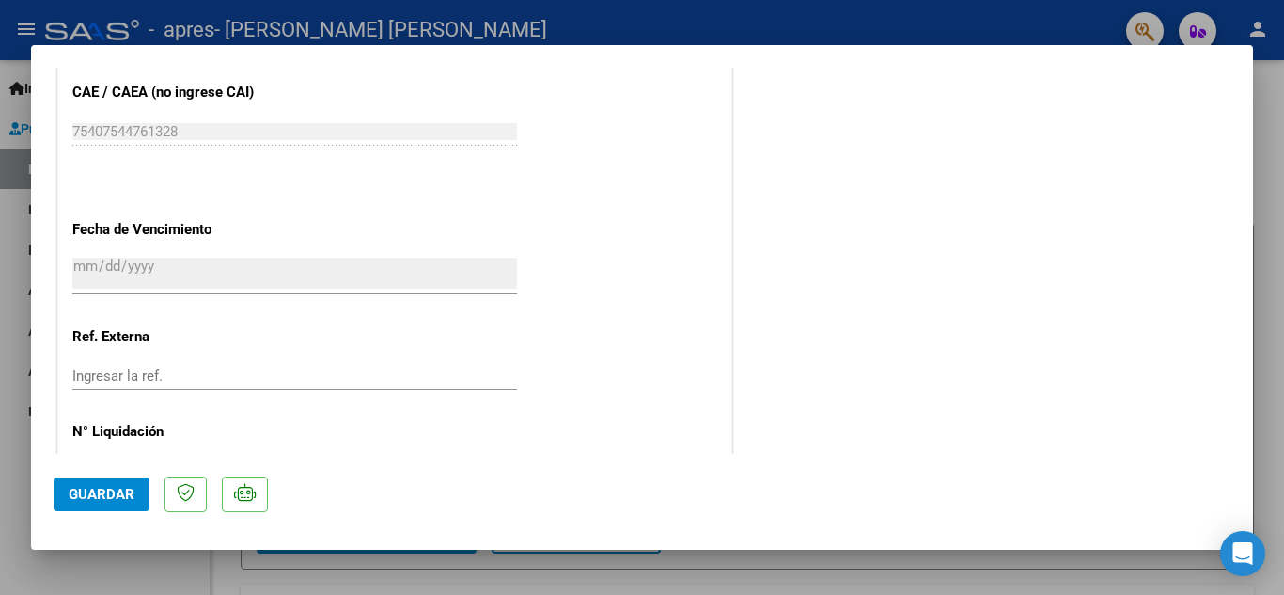
scroll to position [1296, 0]
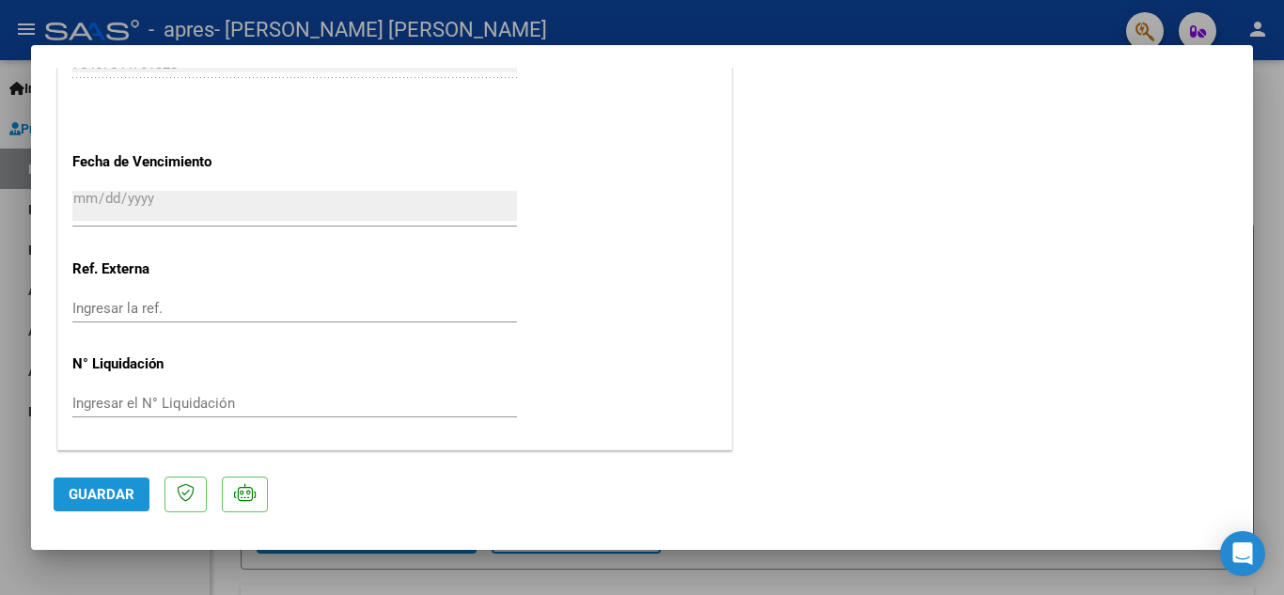
click at [83, 490] on span "Guardar" at bounding box center [102, 494] width 66 height 17
click at [100, 503] on span "Guardar" at bounding box center [102, 494] width 66 height 17
click at [0, 352] on div at bounding box center [642, 297] width 1284 height 595
type input "$ 0,00"
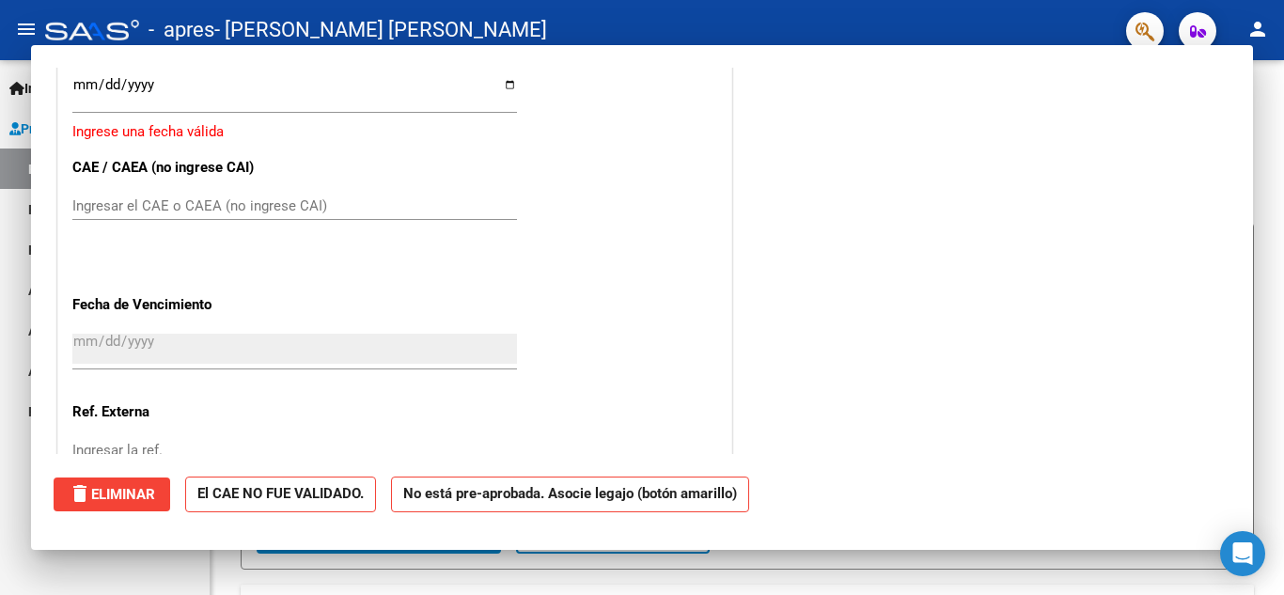
scroll to position [0, 0]
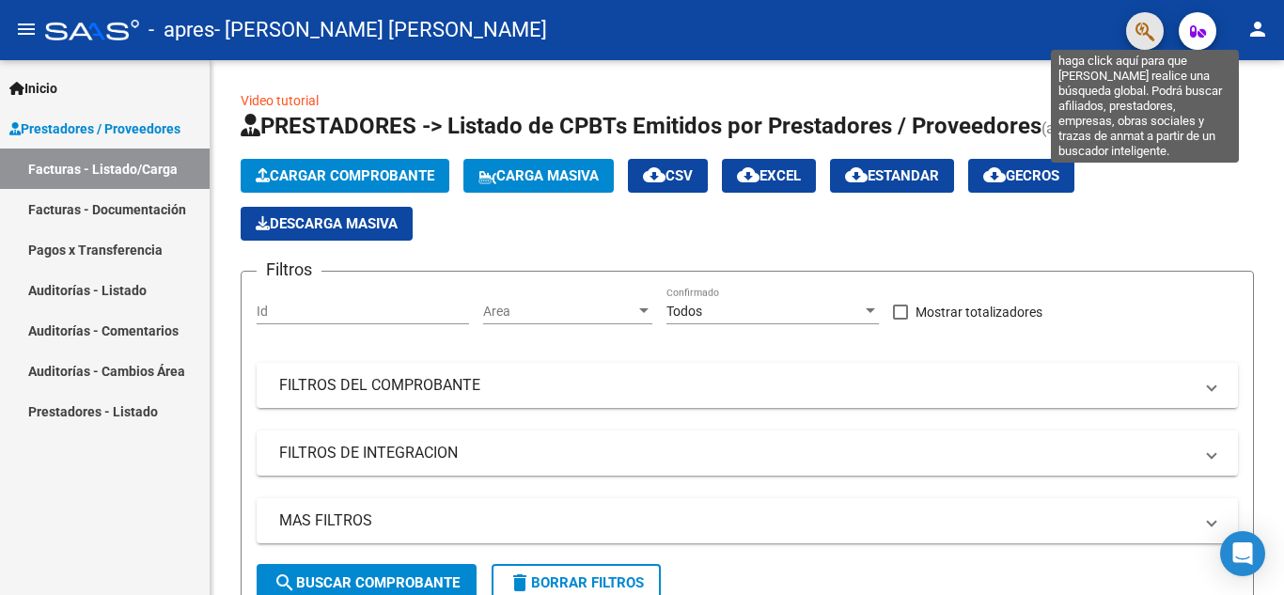
click at [1144, 34] on icon "button" at bounding box center [1144, 32] width 19 height 22
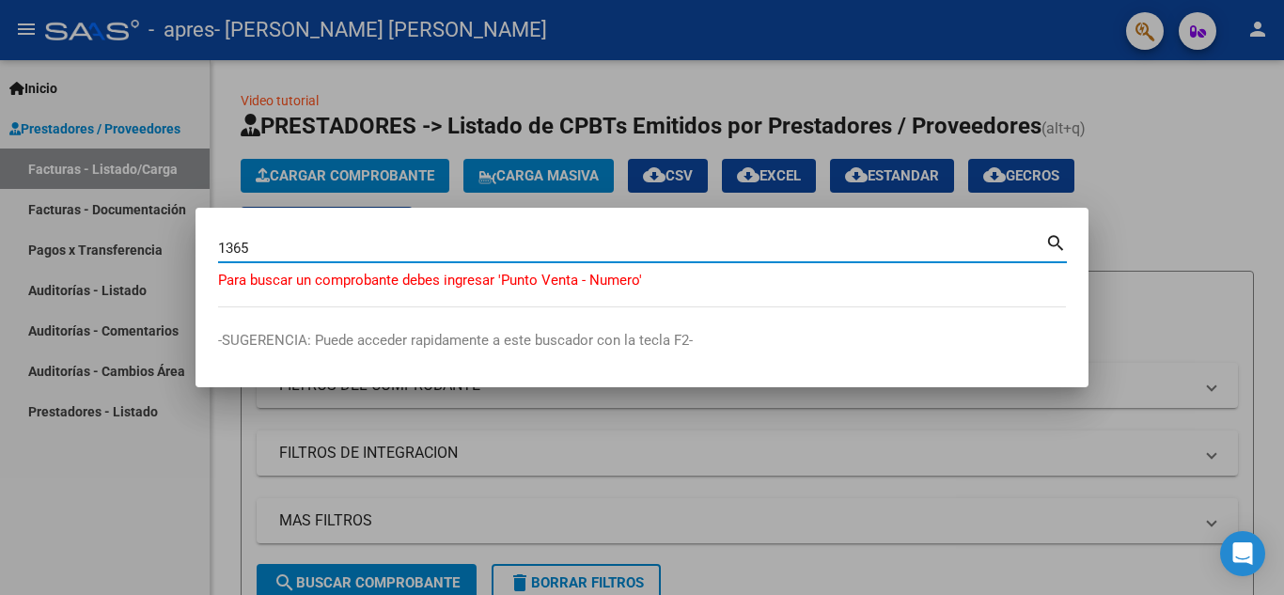
drag, startPoint x: 383, startPoint y: 244, endPoint x: 0, endPoint y: 291, distance: 386.3
click at [0, 291] on div "1365 Buscar (apellido, dni, cuil, nro traspaso, cuit, obra social) search Para …" at bounding box center [642, 297] width 1284 height 595
click at [257, 242] on input "00005000" at bounding box center [631, 248] width 827 height 17
click at [298, 251] on input "00005-000" at bounding box center [631, 248] width 827 height 17
type input "00005-00001365"
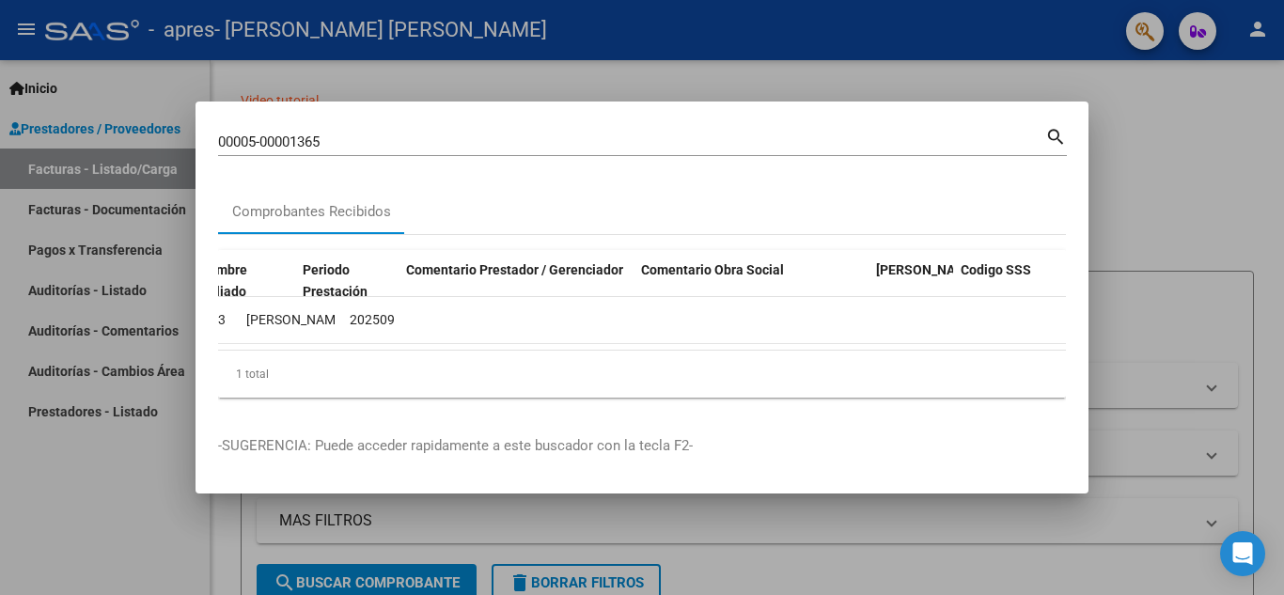
scroll to position [0, 3234]
click at [1224, 201] on div at bounding box center [642, 297] width 1284 height 595
